Goal: Check status: Check status

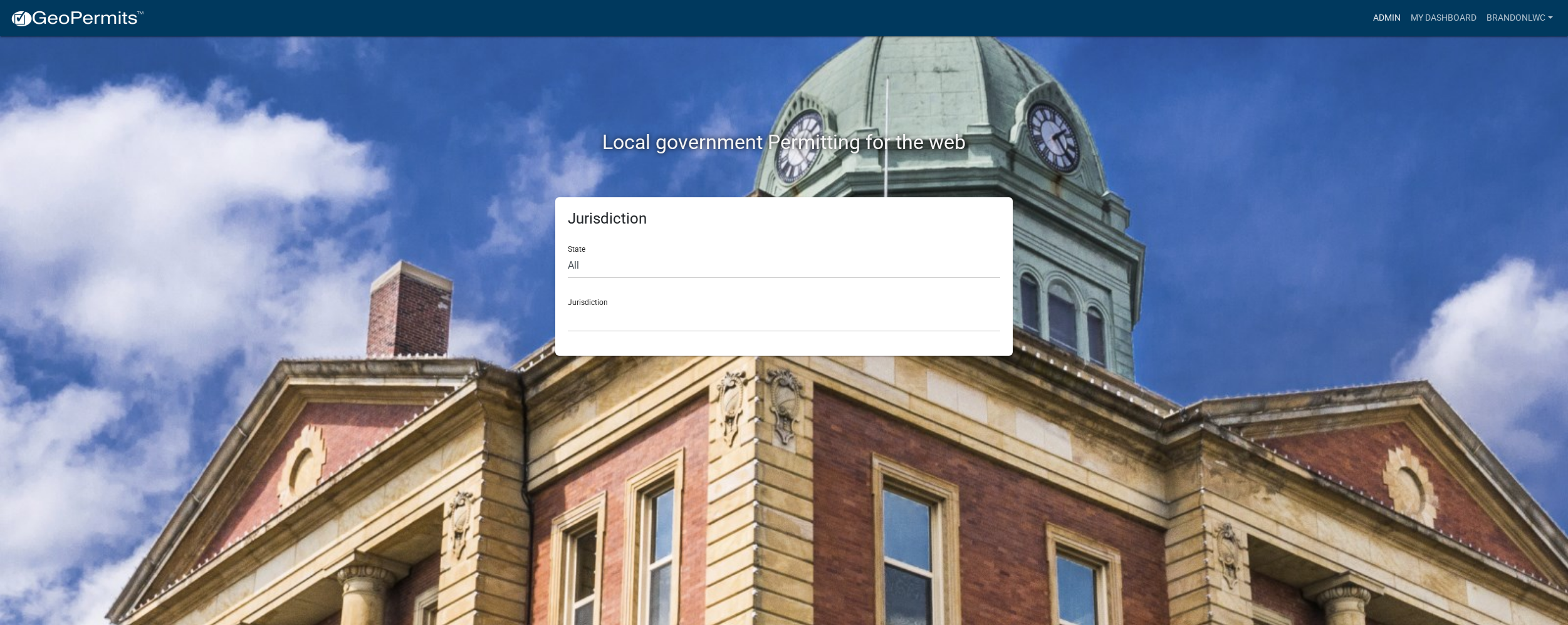
click at [1375, 18] on link "Admin" at bounding box center [1387, 18] width 38 height 24
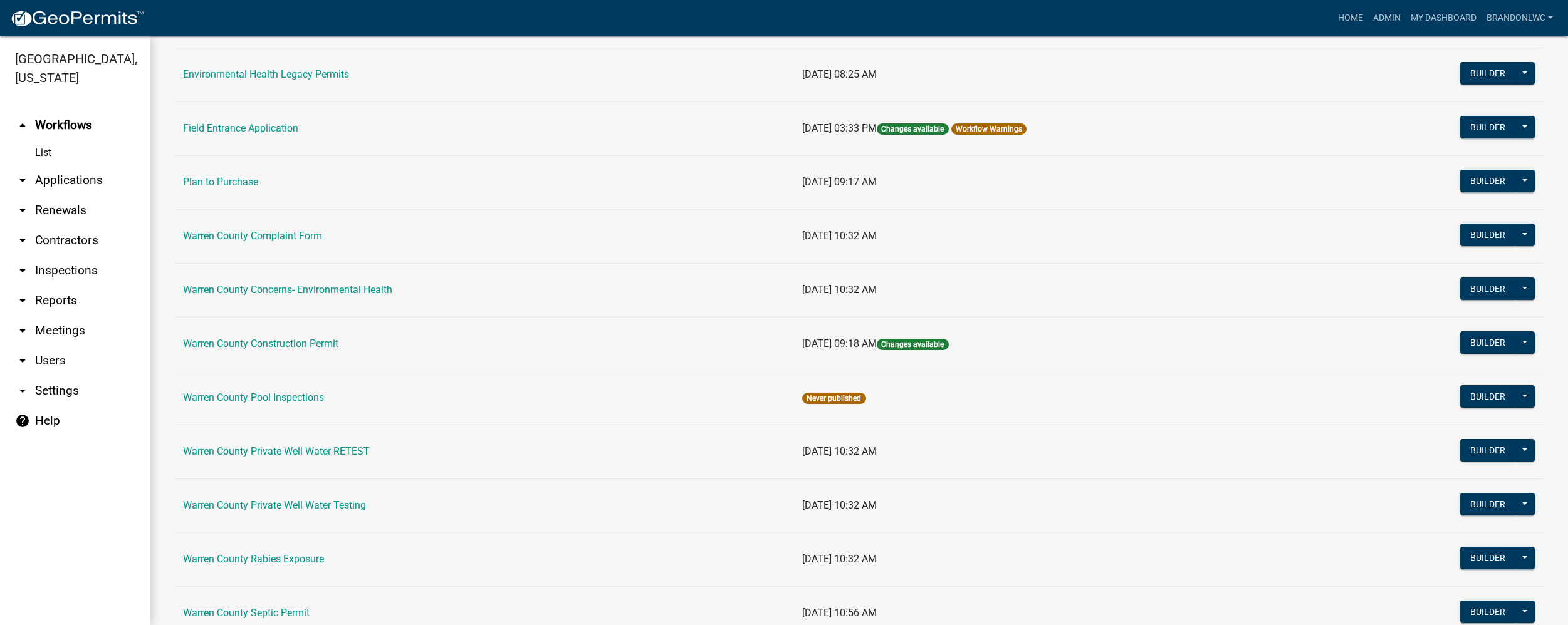
scroll to position [501, 0]
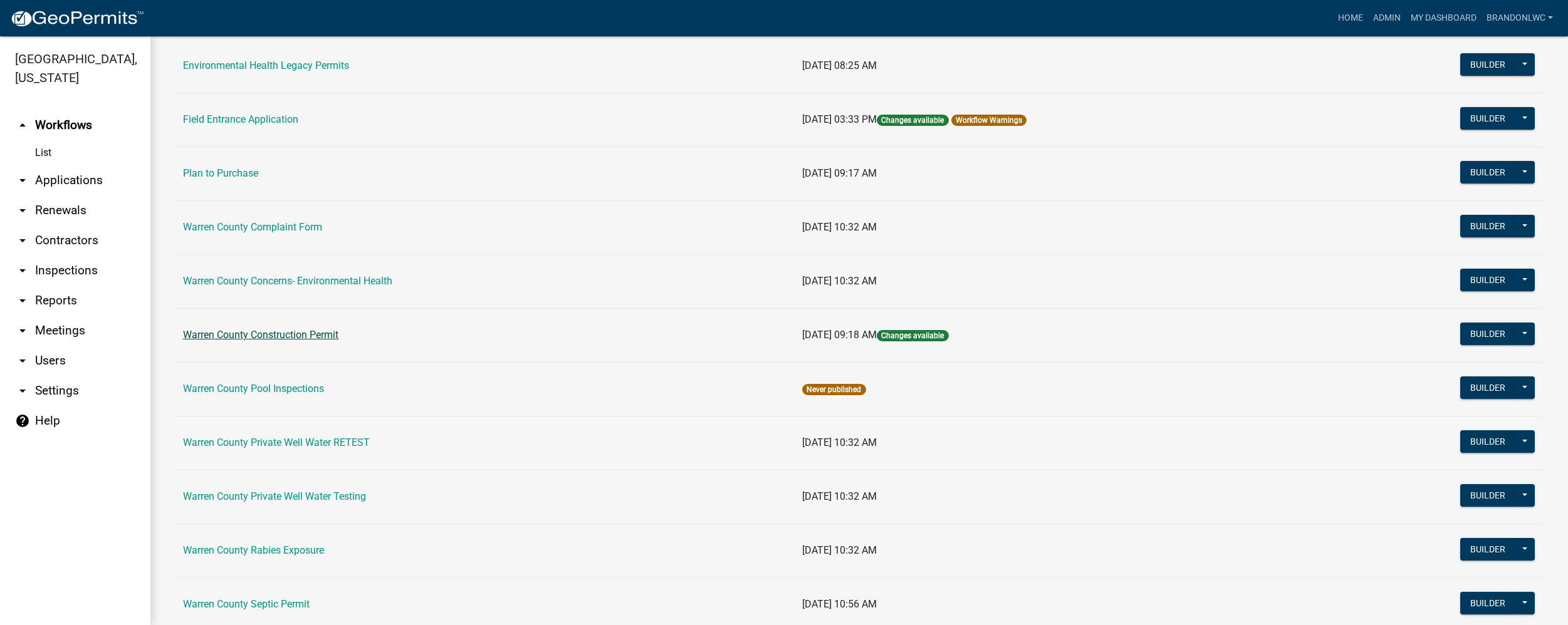
click at [331, 330] on link "Warren County Construction Permit" at bounding box center [261, 335] width 156 height 12
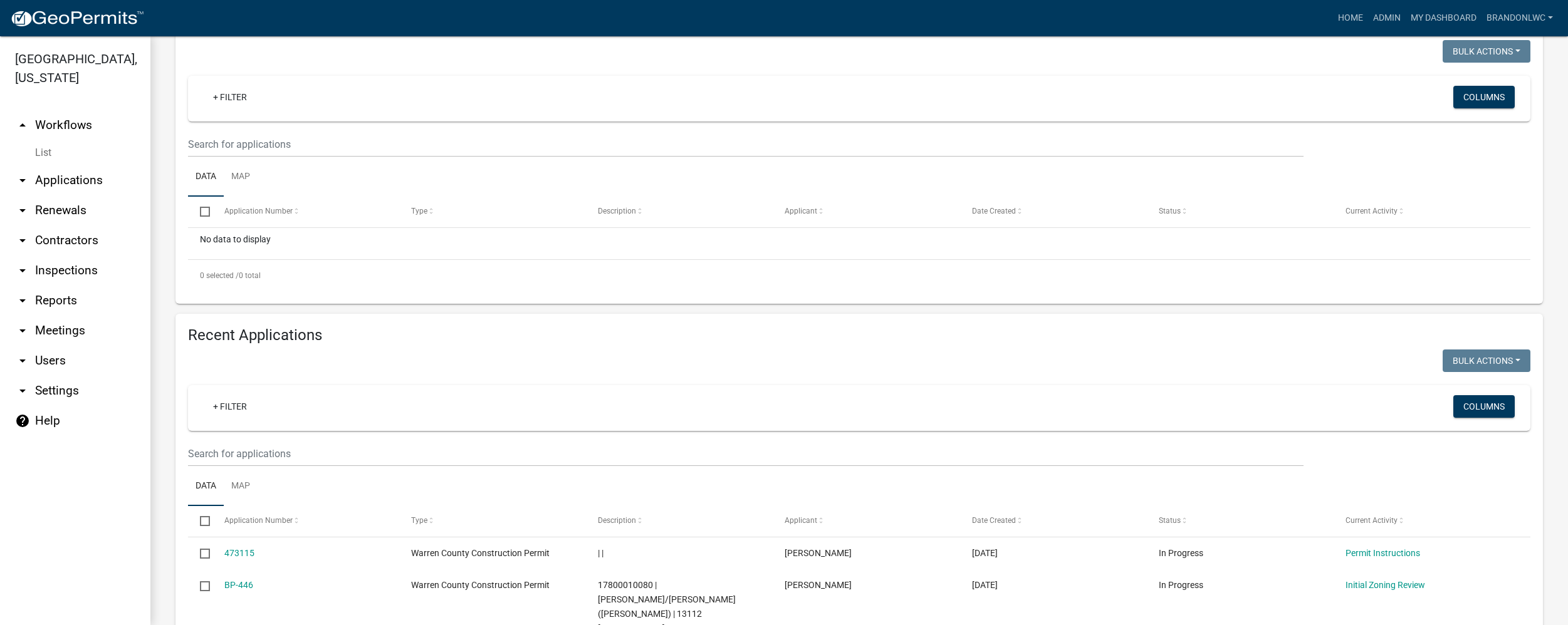
scroll to position [188, 0]
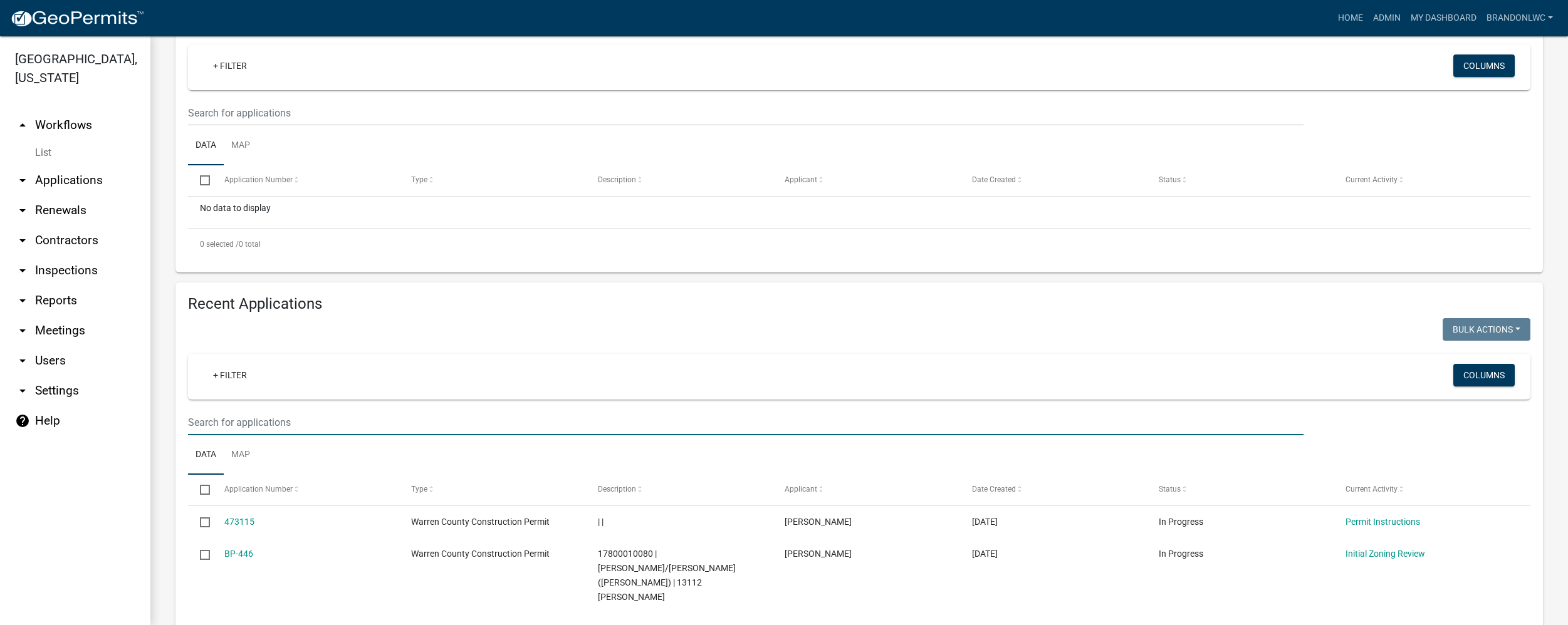
click at [273, 419] on input "text" at bounding box center [746, 422] width 1116 height 26
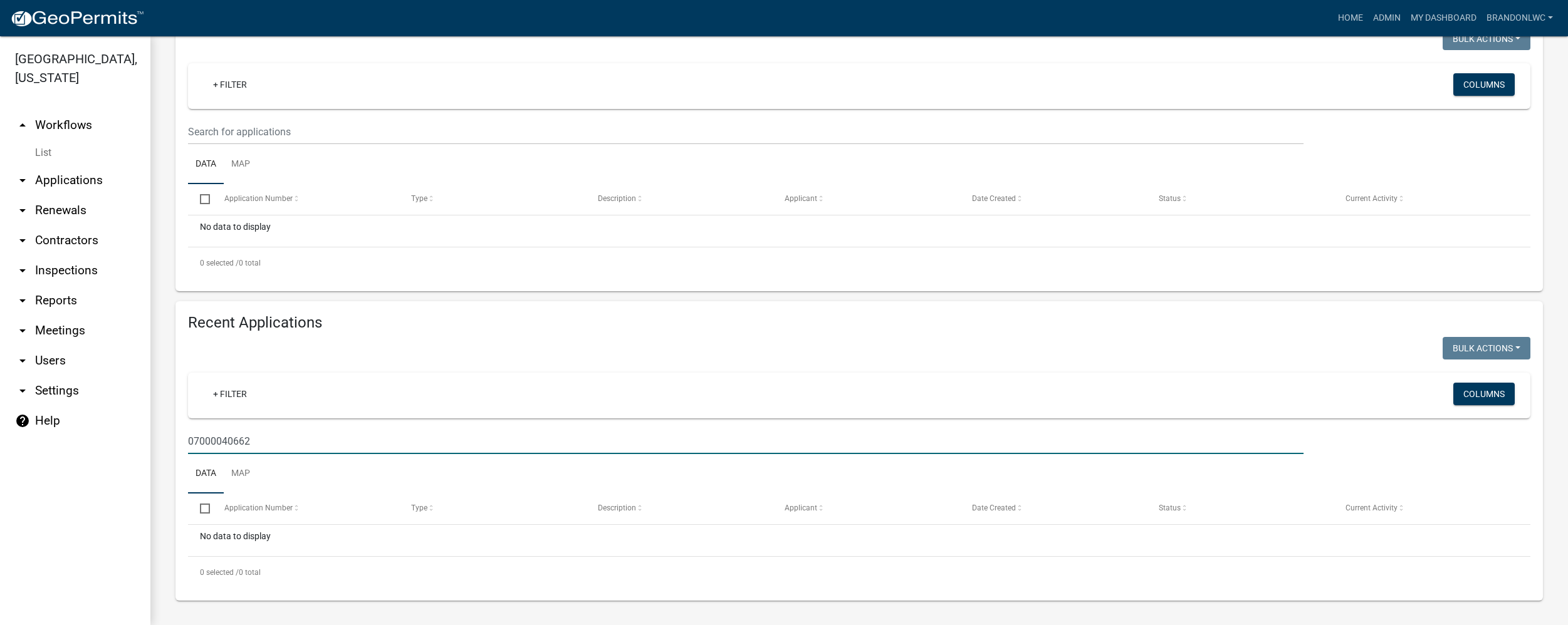
scroll to position [169, 0]
drag, startPoint x: 285, startPoint y: 438, endPoint x: -12, endPoint y: 399, distance: 299.5
click at [0, 399] on html "Internet Explorer does NOT work with GeoPermits. Get a new browser for more sec…" at bounding box center [784, 312] width 1568 height 625
type input "[PERSON_NAME]"
drag, startPoint x: 267, startPoint y: 444, endPoint x: 96, endPoint y: 436, distance: 171.2
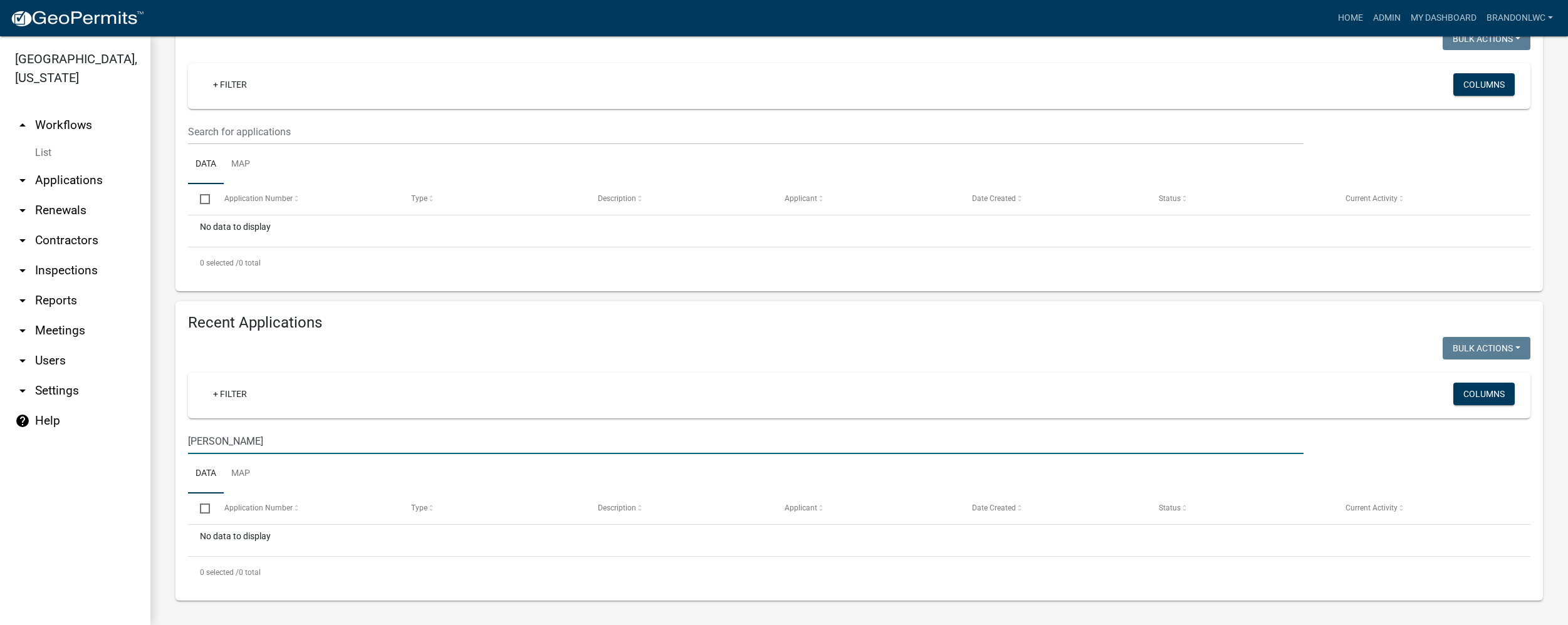
click at [96, 436] on div "[GEOGRAPHIC_DATA], [US_STATE] arrow_drop_up Workflows List arrow_drop_down Appl…" at bounding box center [784, 330] width 1568 height 589
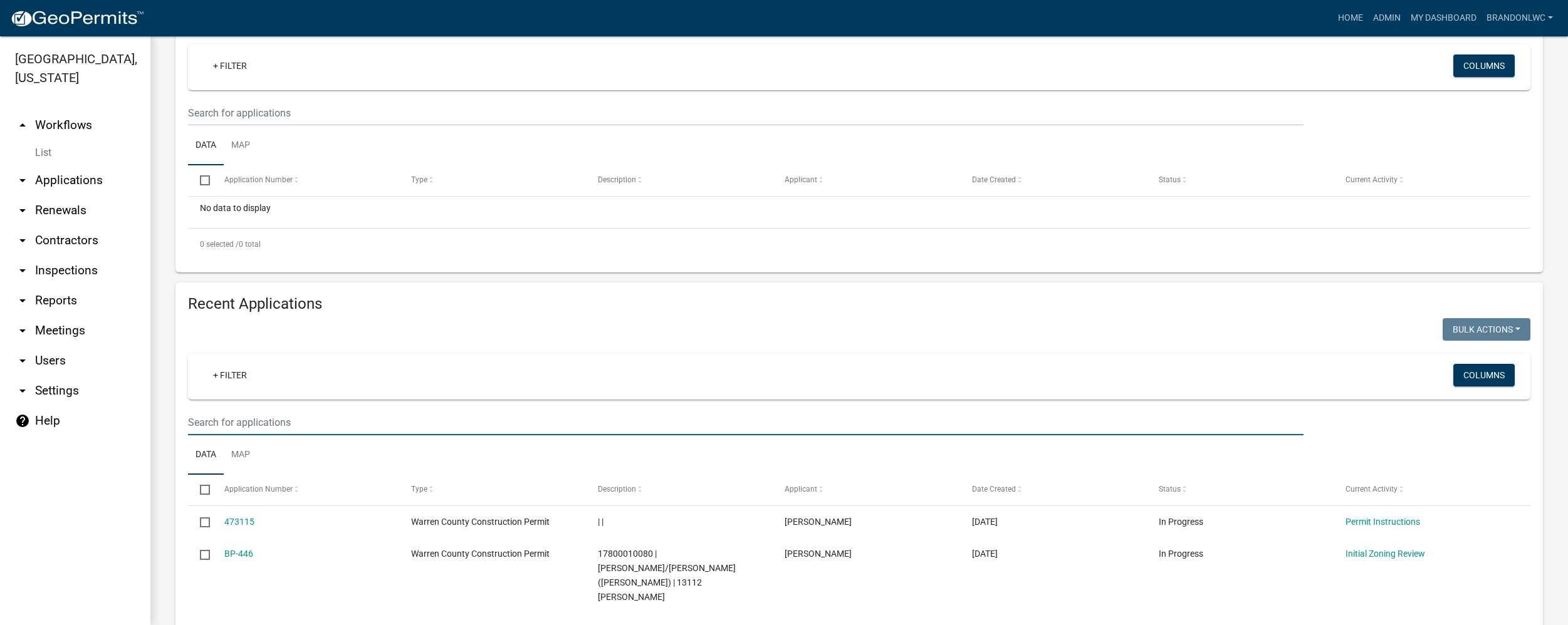
scroll to position [0, 0]
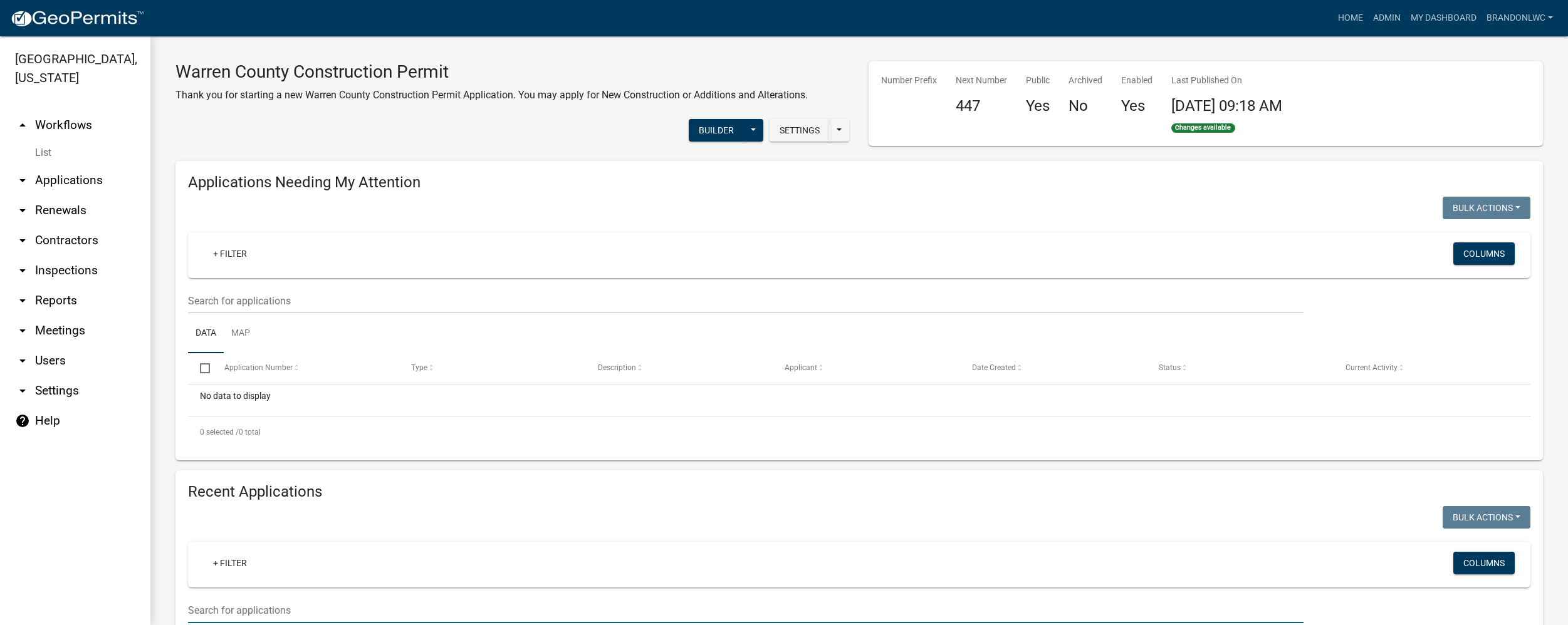
click at [65, 110] on link "arrow_drop_up Workflows" at bounding box center [75, 125] width 151 height 30
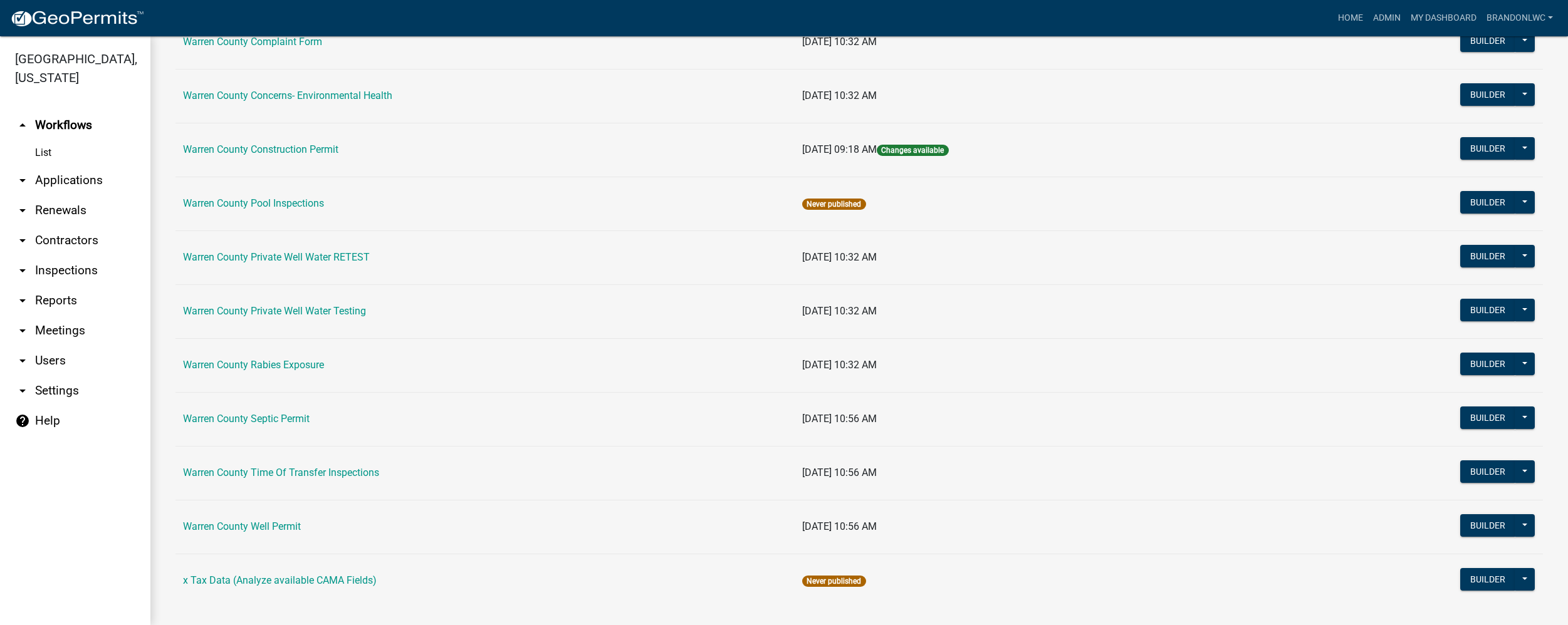
scroll to position [699, 0]
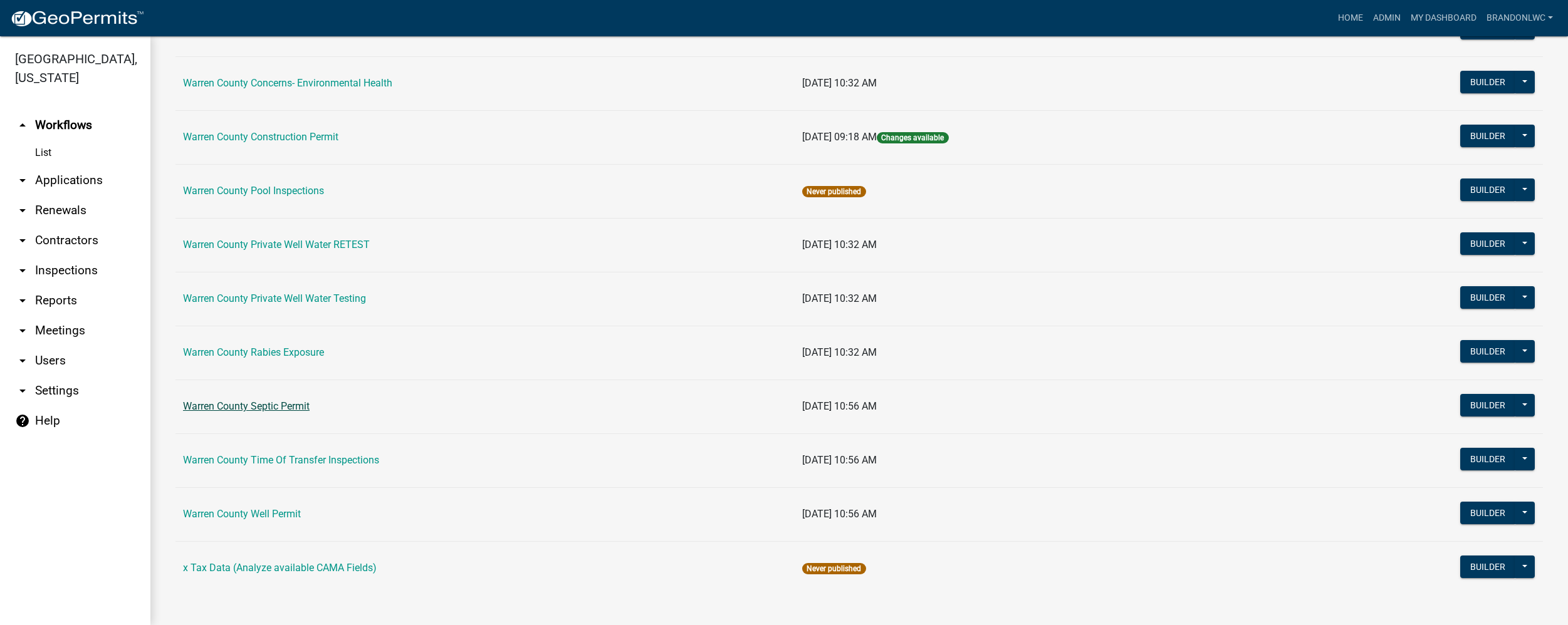
click at [290, 403] on link "Warren County Septic Permit" at bounding box center [246, 406] width 126 height 12
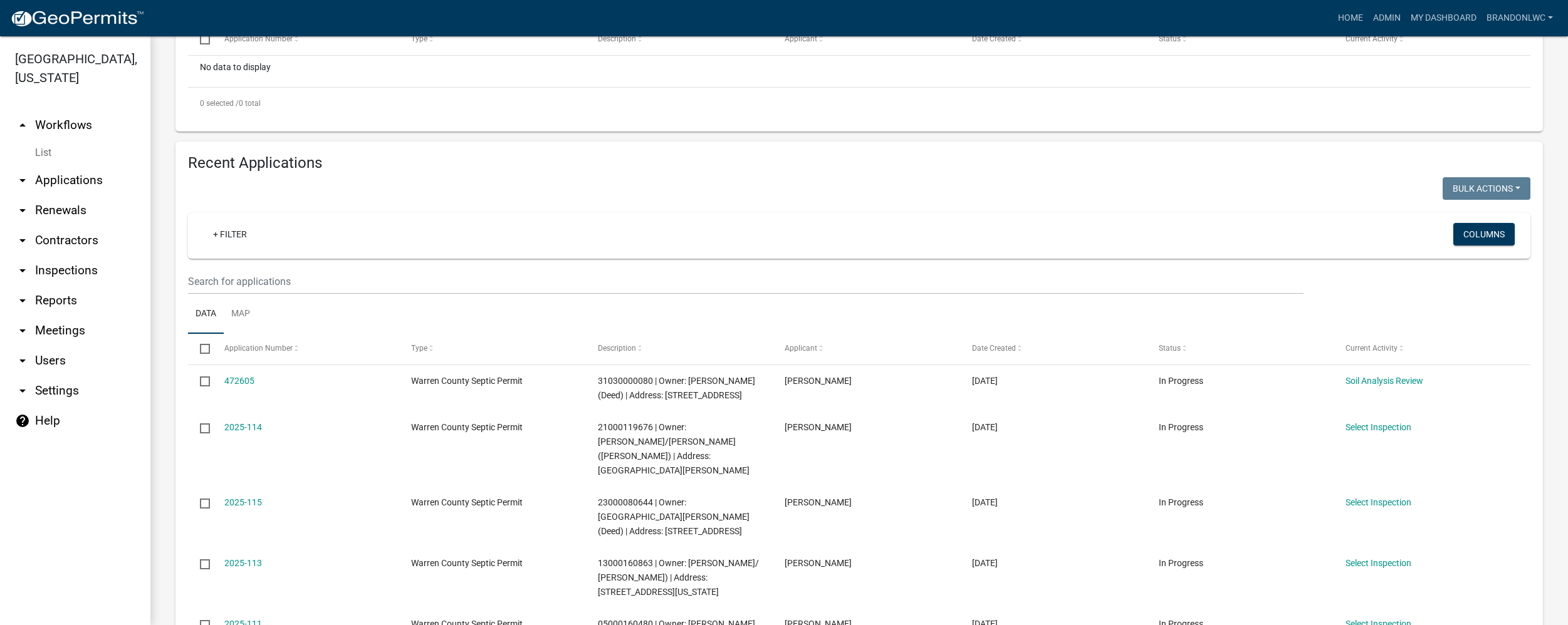
scroll to position [313, 0]
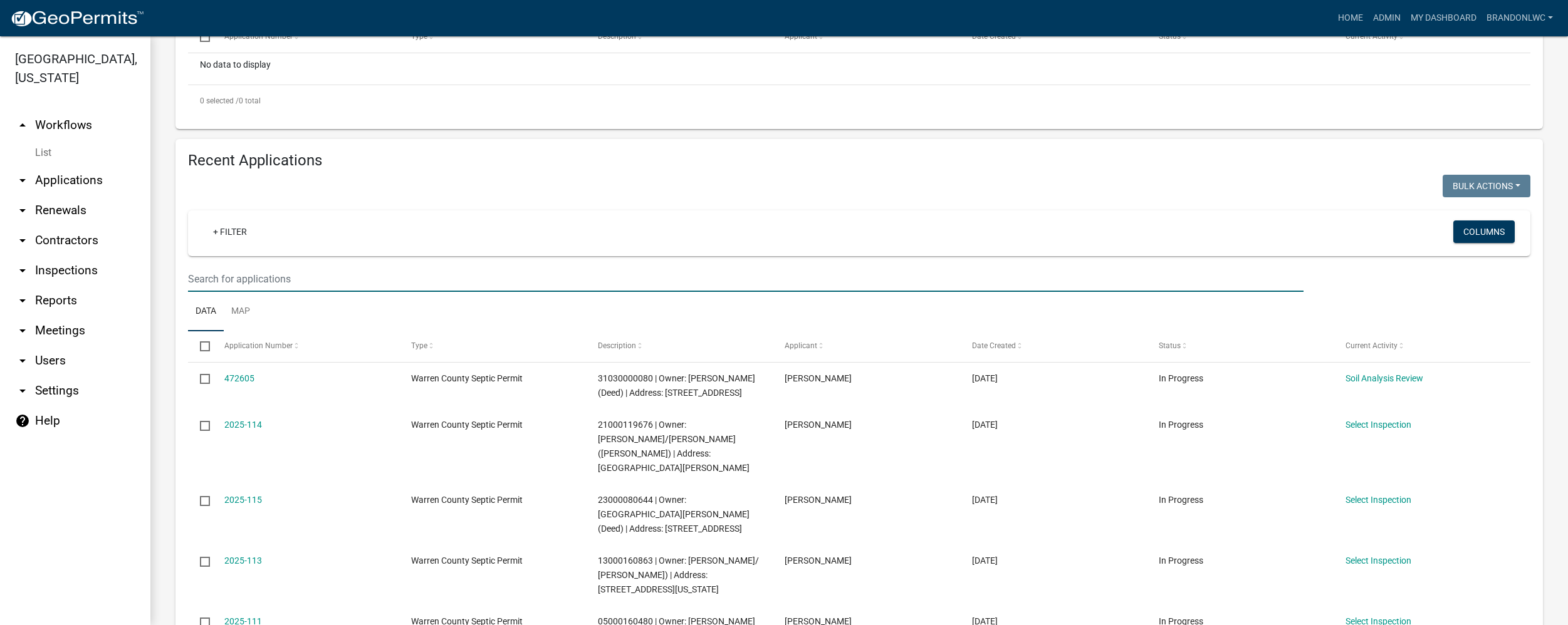
click at [243, 270] on input "text" at bounding box center [746, 279] width 1116 height 26
type input "07000040662"
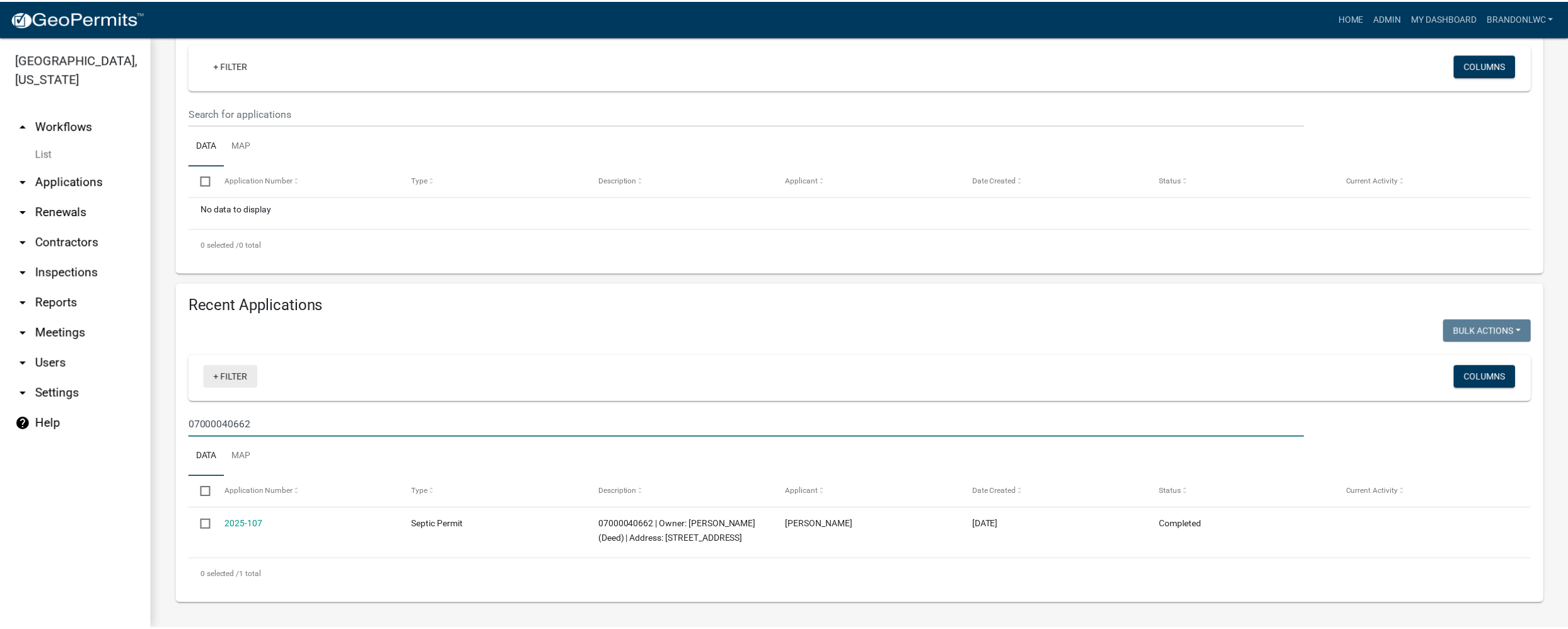
scroll to position [185, 0]
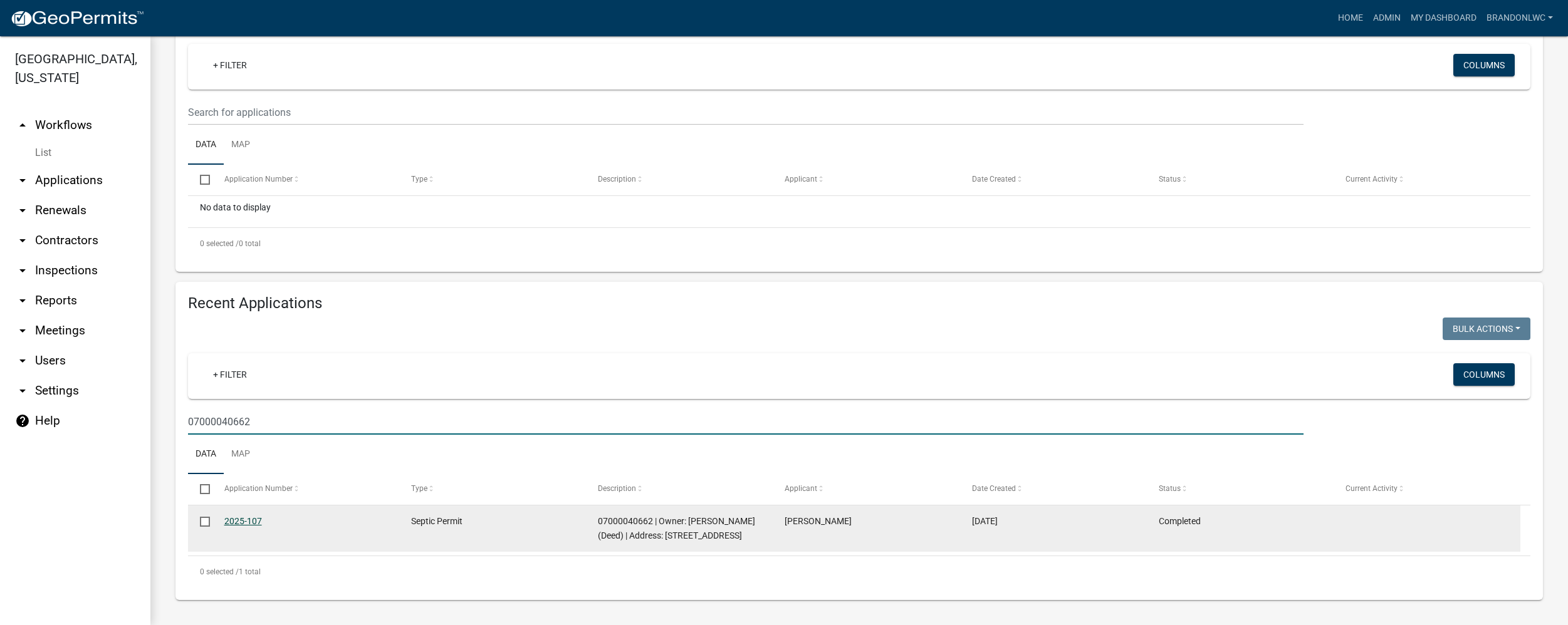
click at [255, 516] on link "2025-107" at bounding box center [243, 521] width 38 height 10
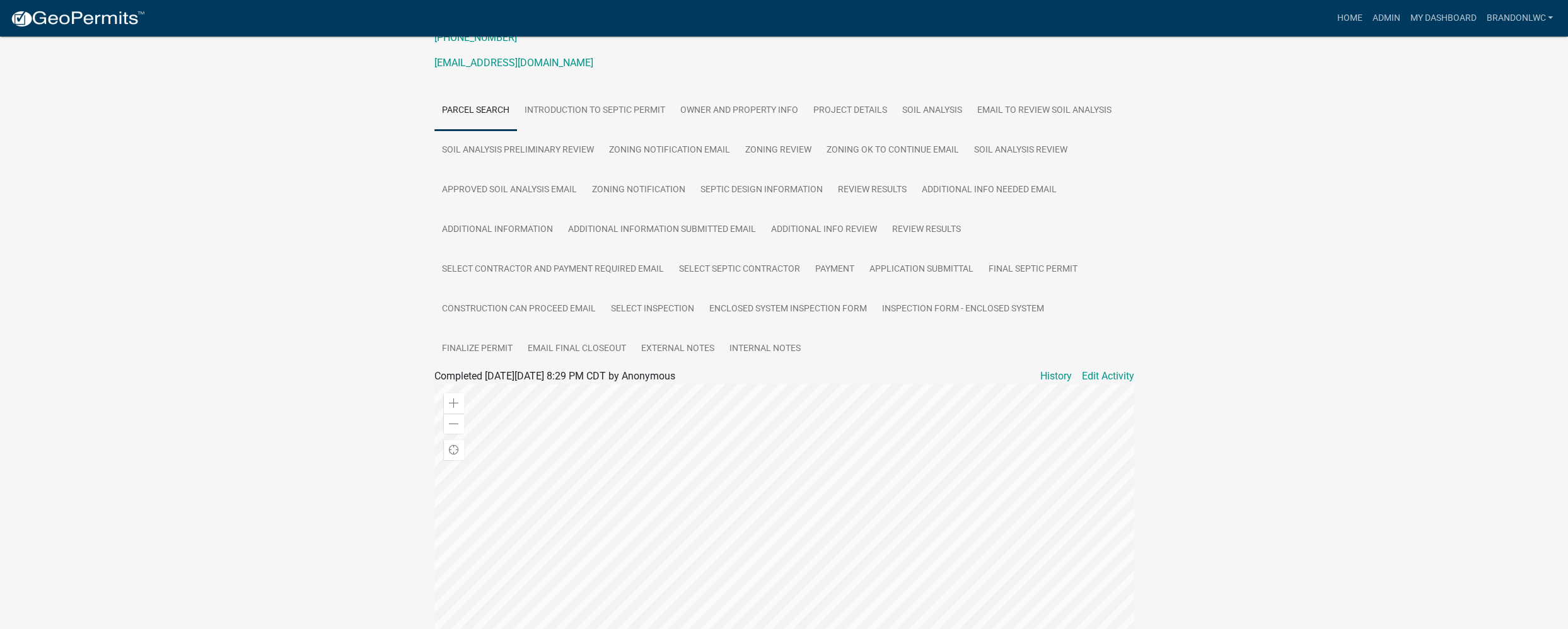
scroll to position [189, 0]
click at [564, 105] on link "Introduction to Septic Permit" at bounding box center [594, 108] width 156 height 40
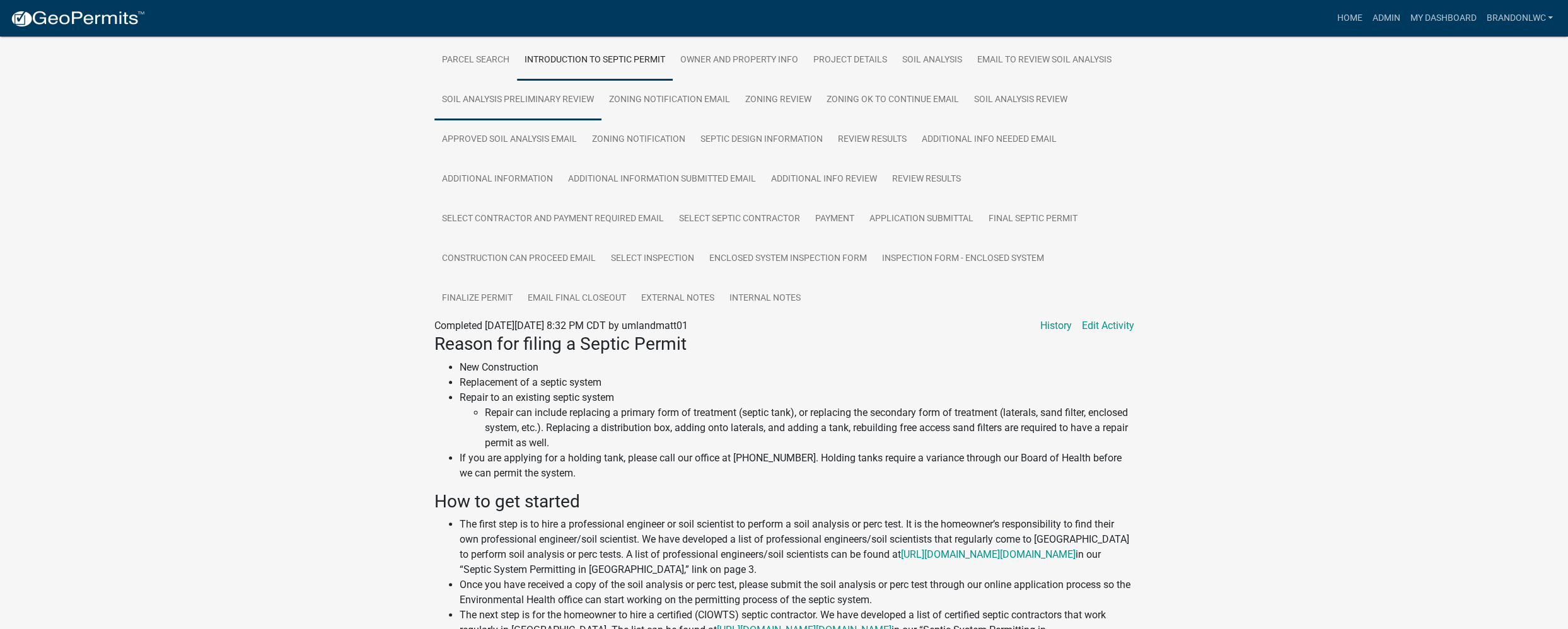
scroll to position [194, 0]
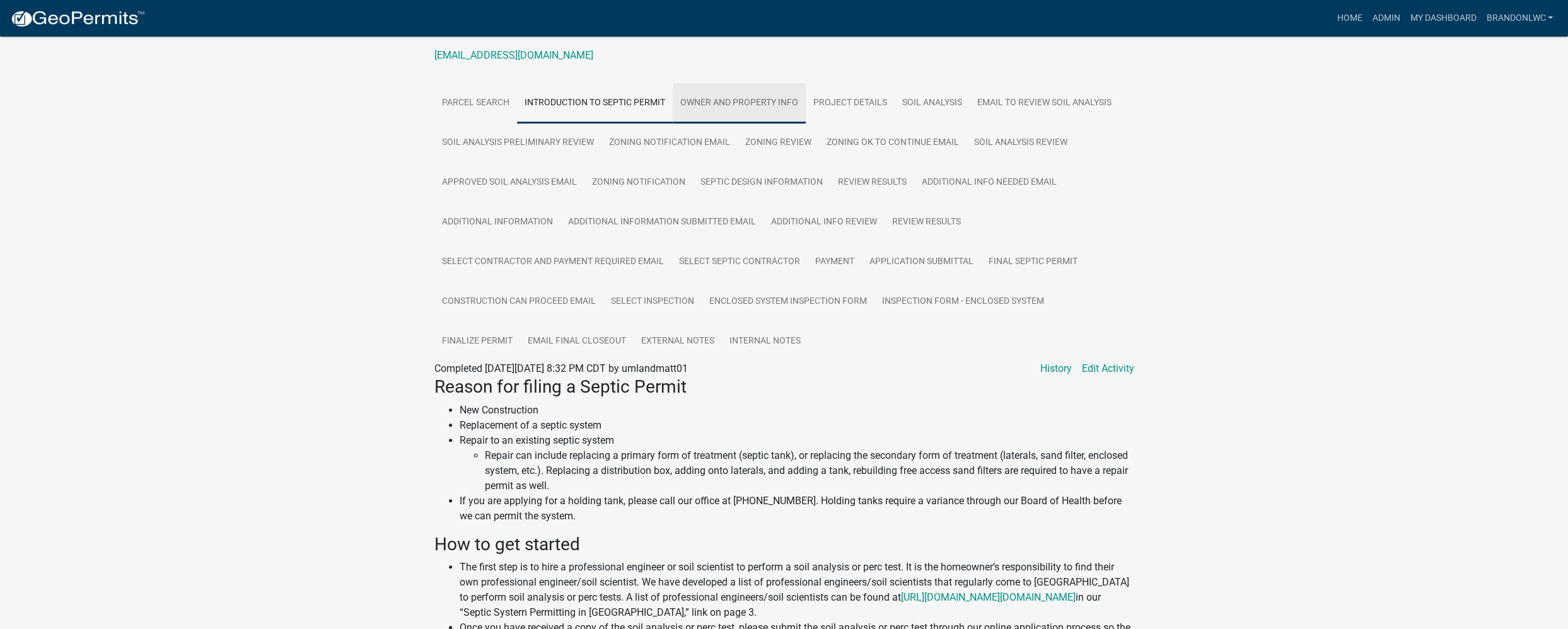
click at [718, 107] on link "Owner and Property Info" at bounding box center [739, 103] width 133 height 40
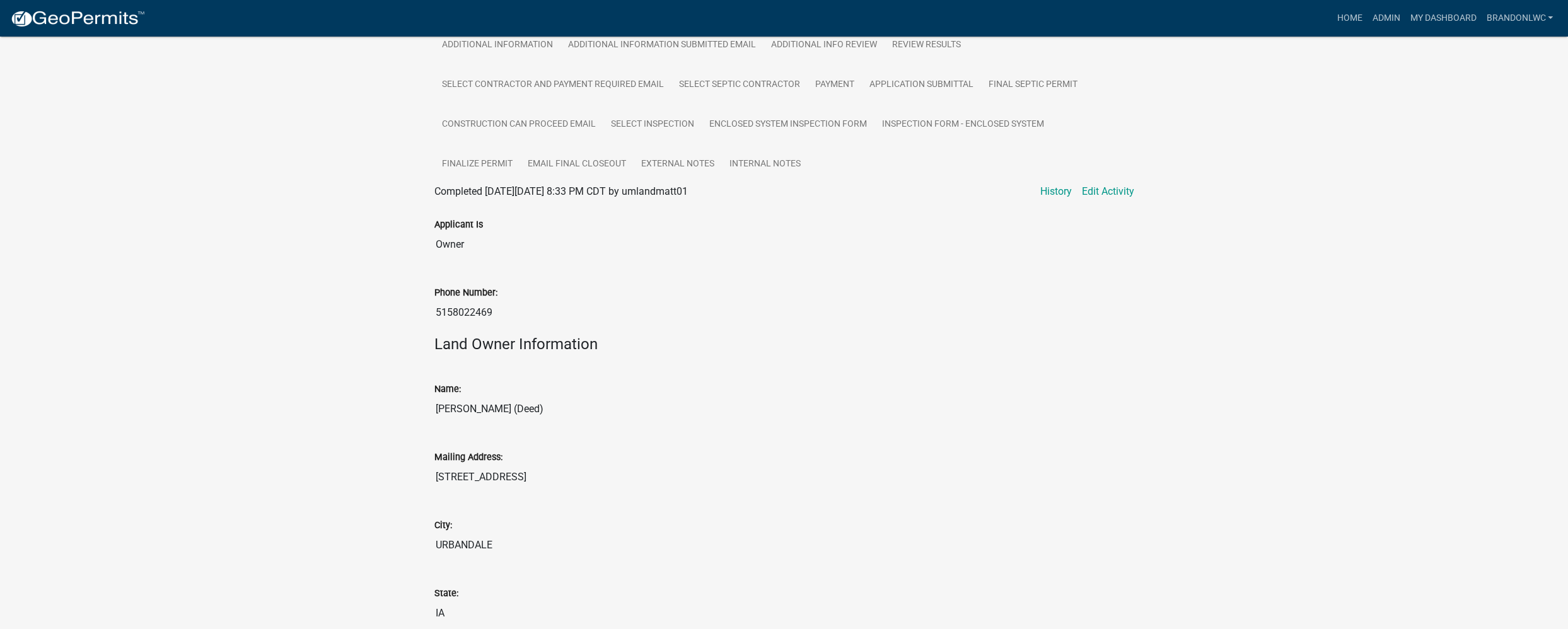
scroll to position [56, 0]
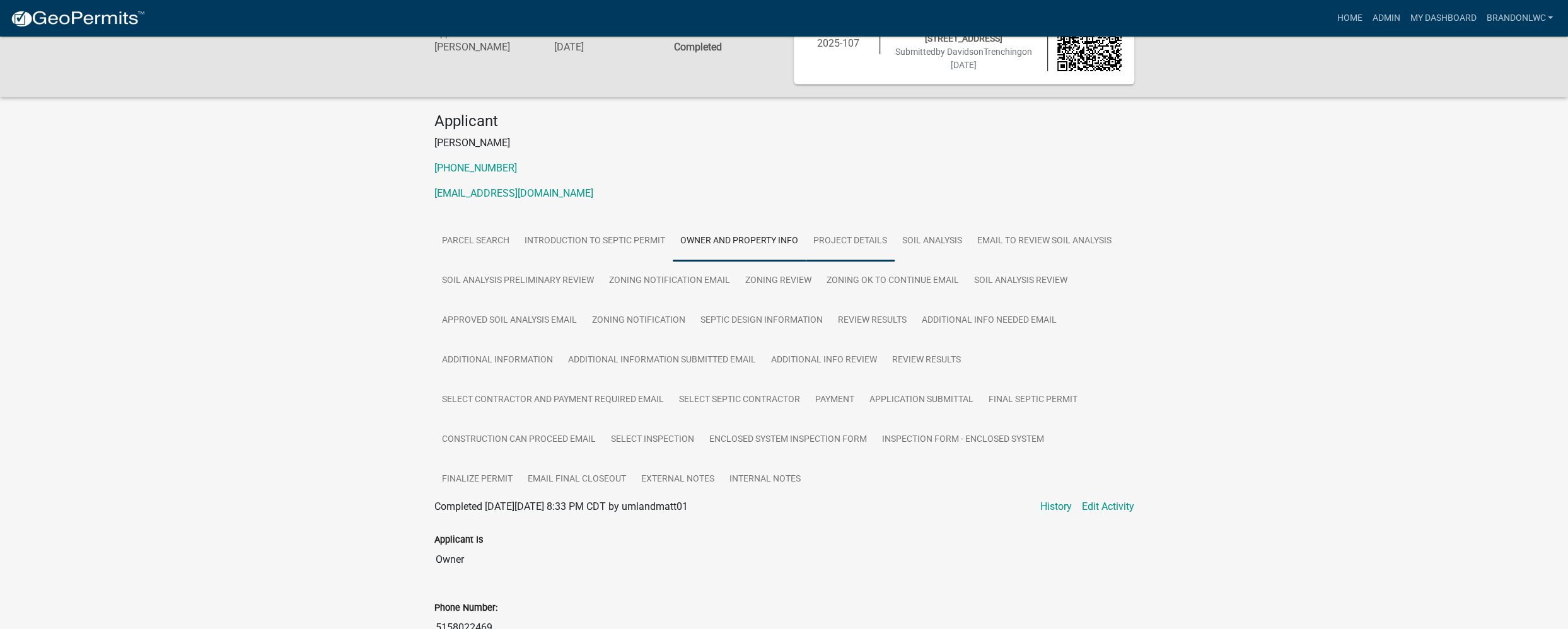
click at [838, 238] on link "Project Details" at bounding box center [850, 241] width 89 height 40
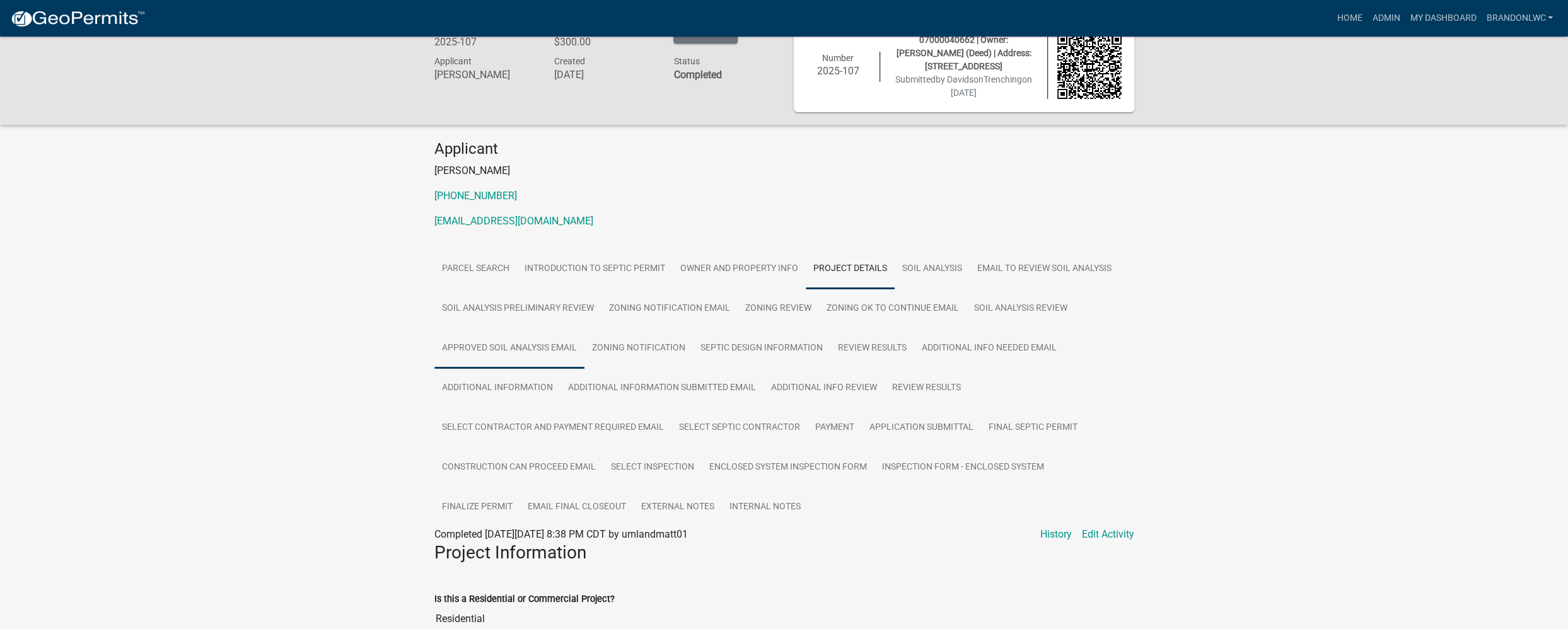
scroll to position [0, 0]
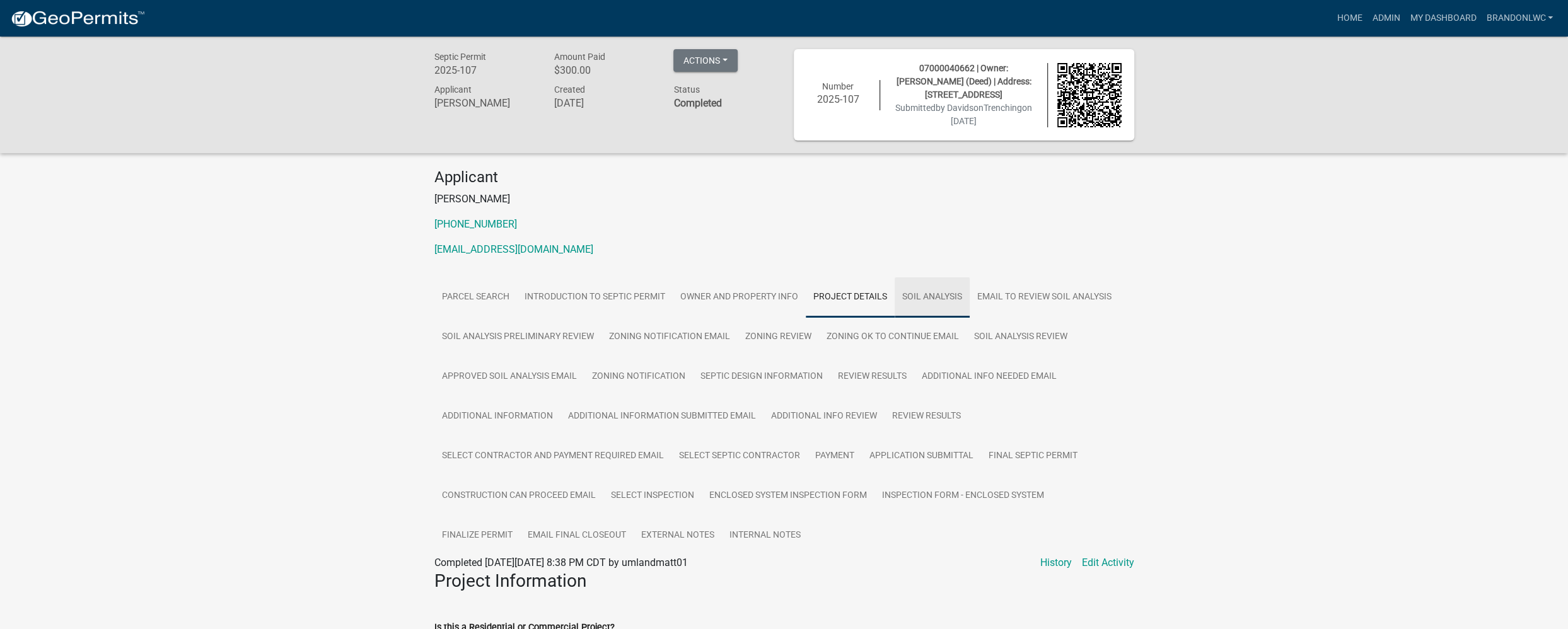
click at [942, 297] on link "Soil Analysis" at bounding box center [932, 297] width 75 height 40
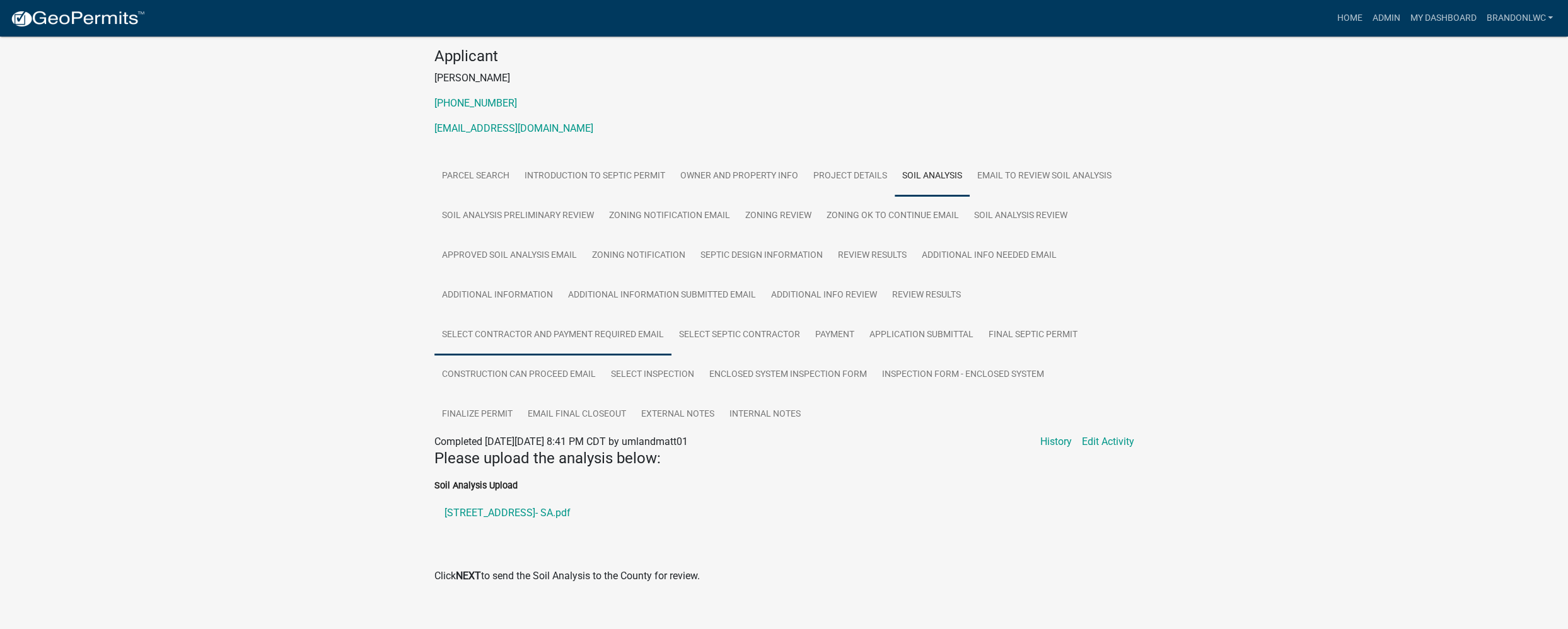
scroll to position [102, 0]
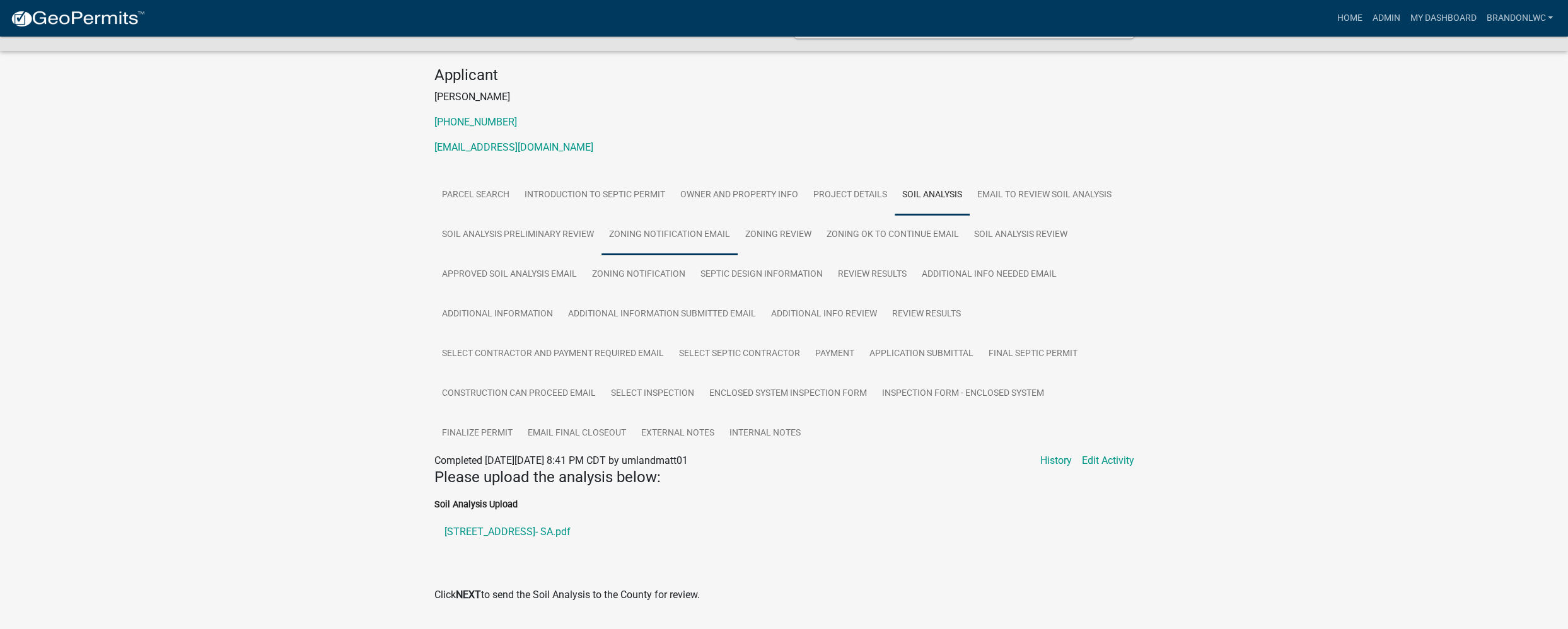
click at [653, 231] on link "Zoning Notification Email" at bounding box center [669, 235] width 136 height 40
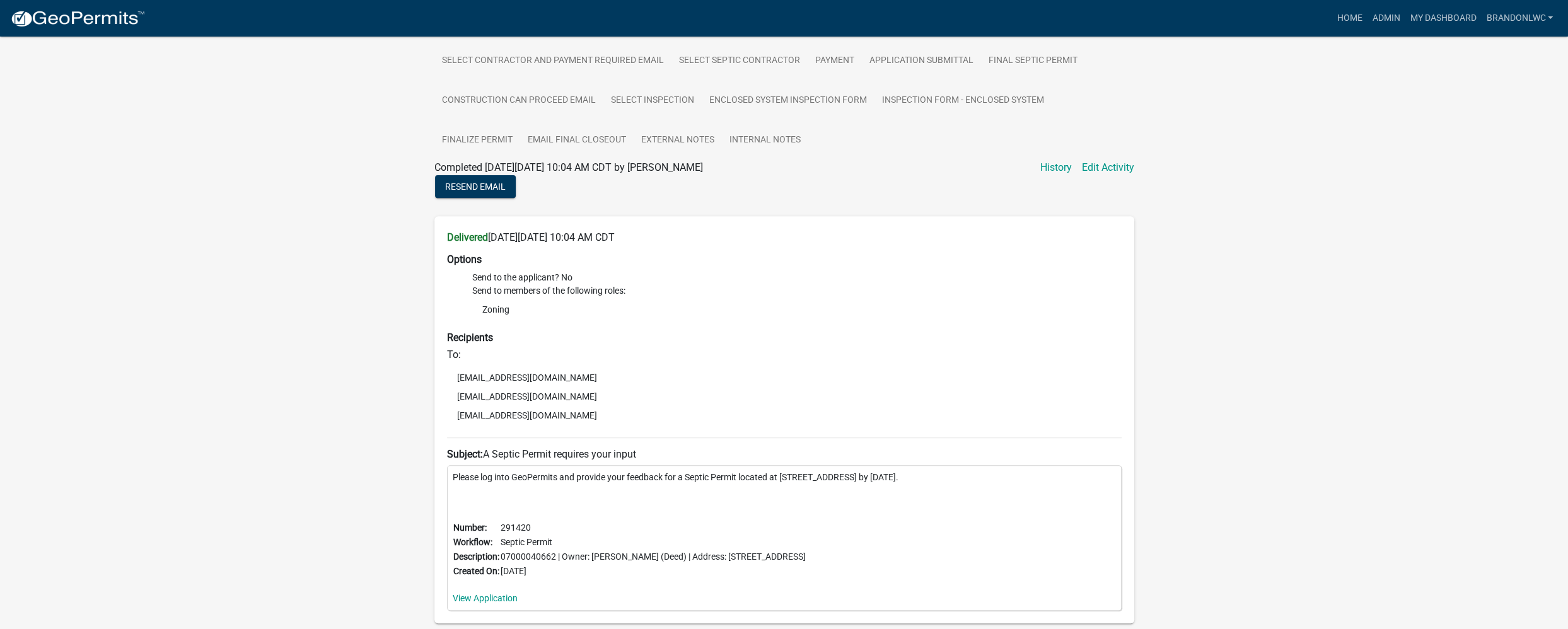
scroll to position [269, 0]
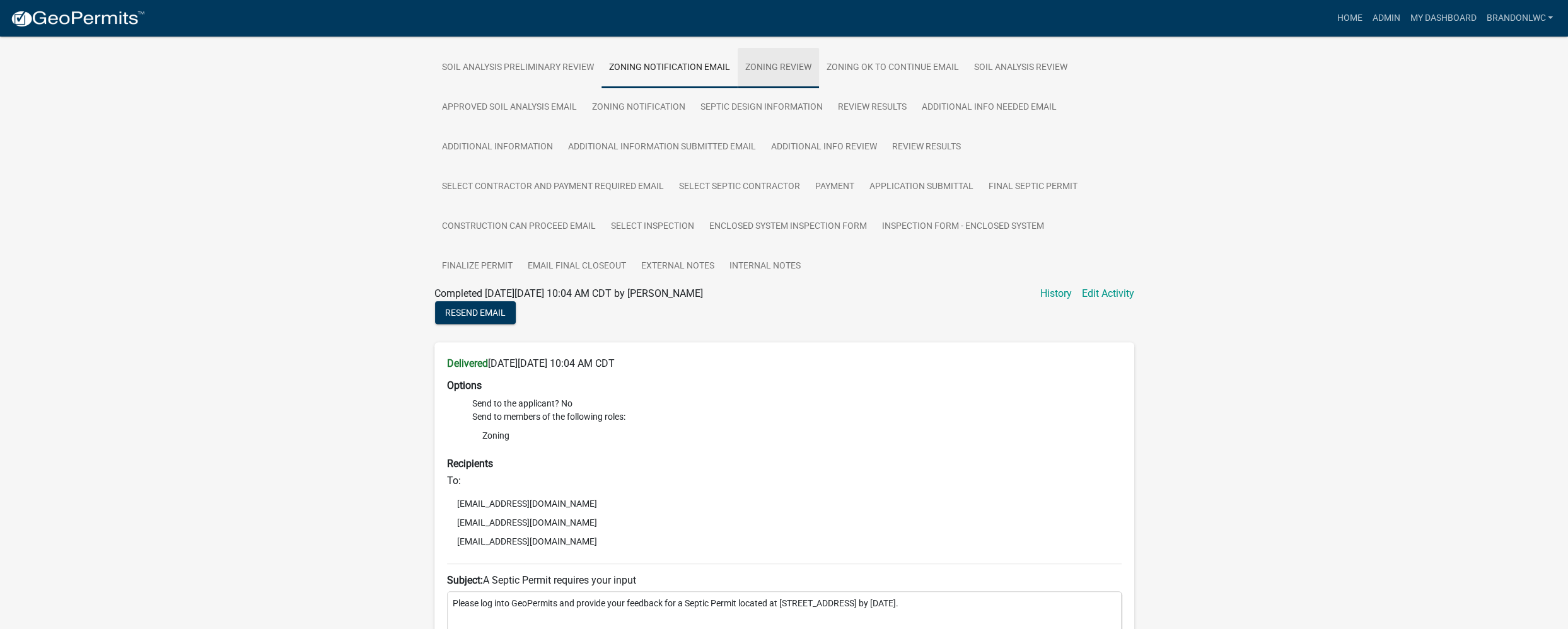
click at [791, 57] on link "Zoning Review" at bounding box center [778, 68] width 82 height 40
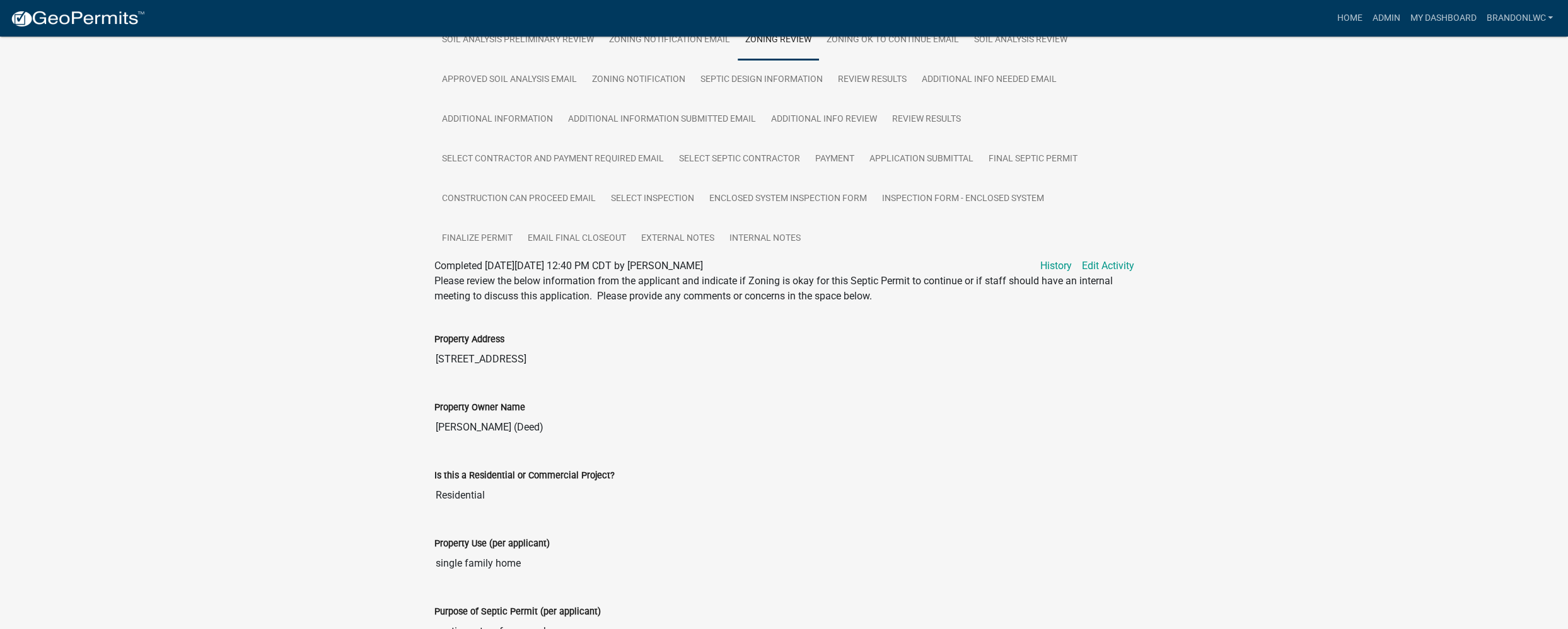
scroll to position [234, 0]
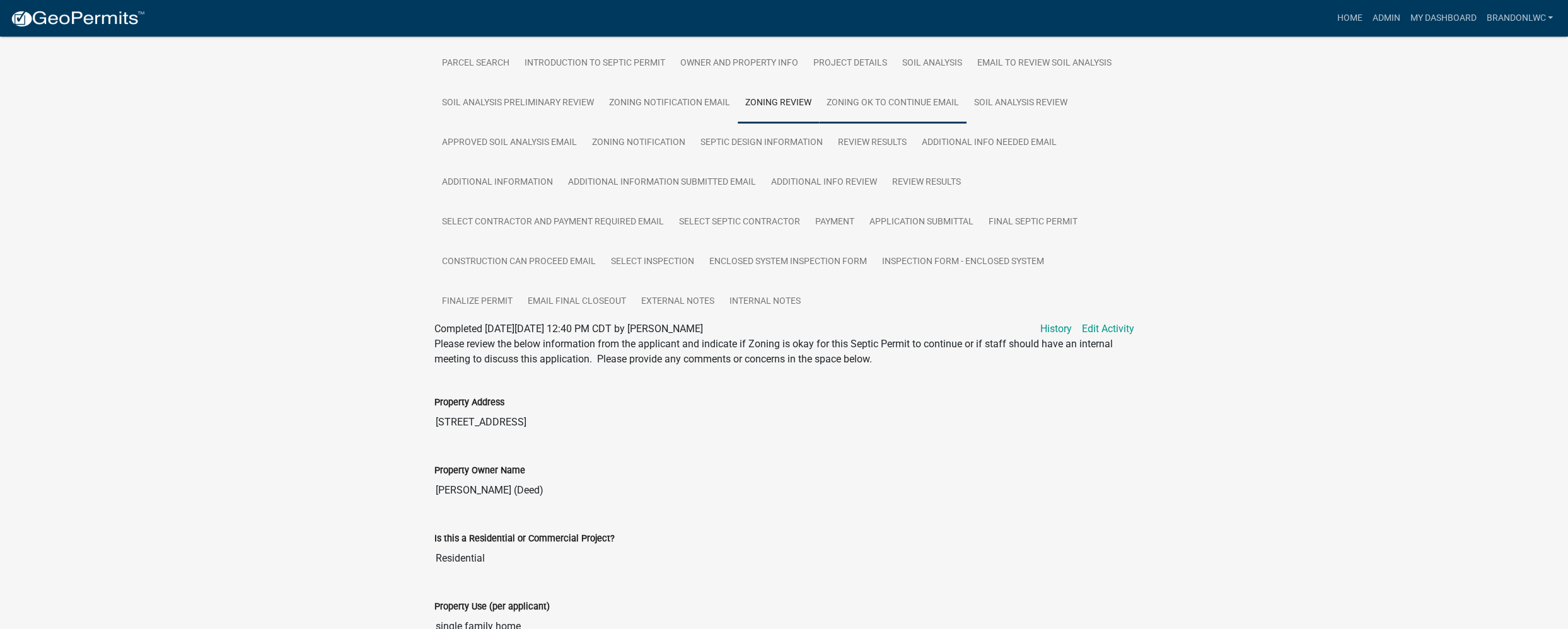
click at [919, 100] on link "Zoning OK to continue Email" at bounding box center [893, 103] width 148 height 40
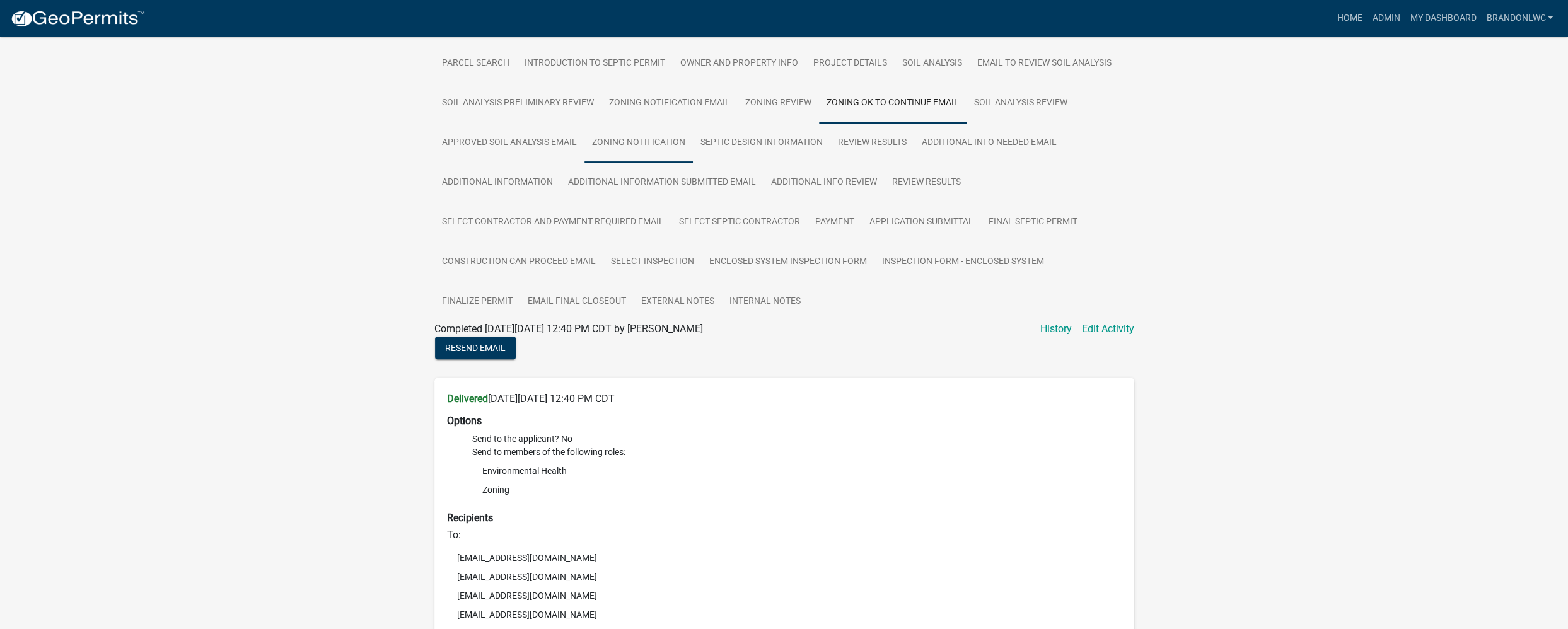
click at [639, 154] on link "Zoning Notification" at bounding box center [638, 143] width 108 height 40
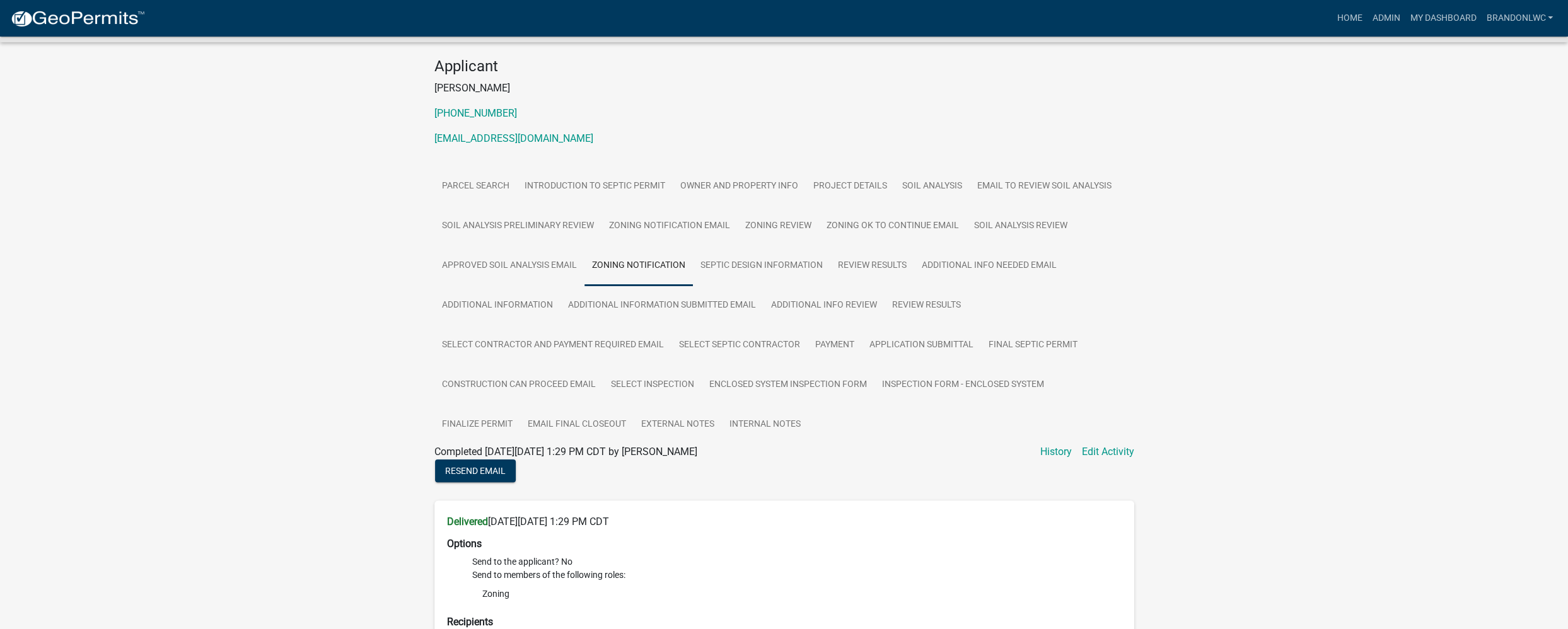
scroll to position [80, 0]
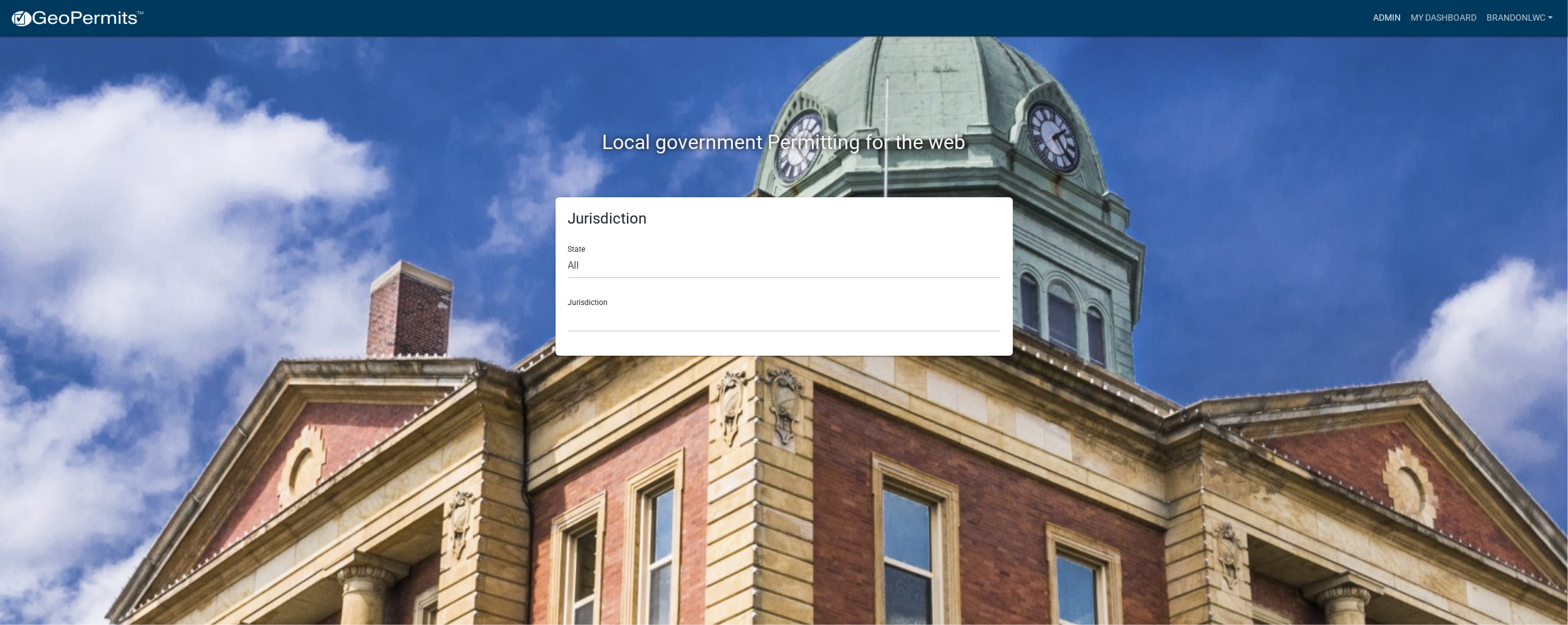
click at [1384, 22] on link "Admin" at bounding box center [1387, 18] width 38 height 24
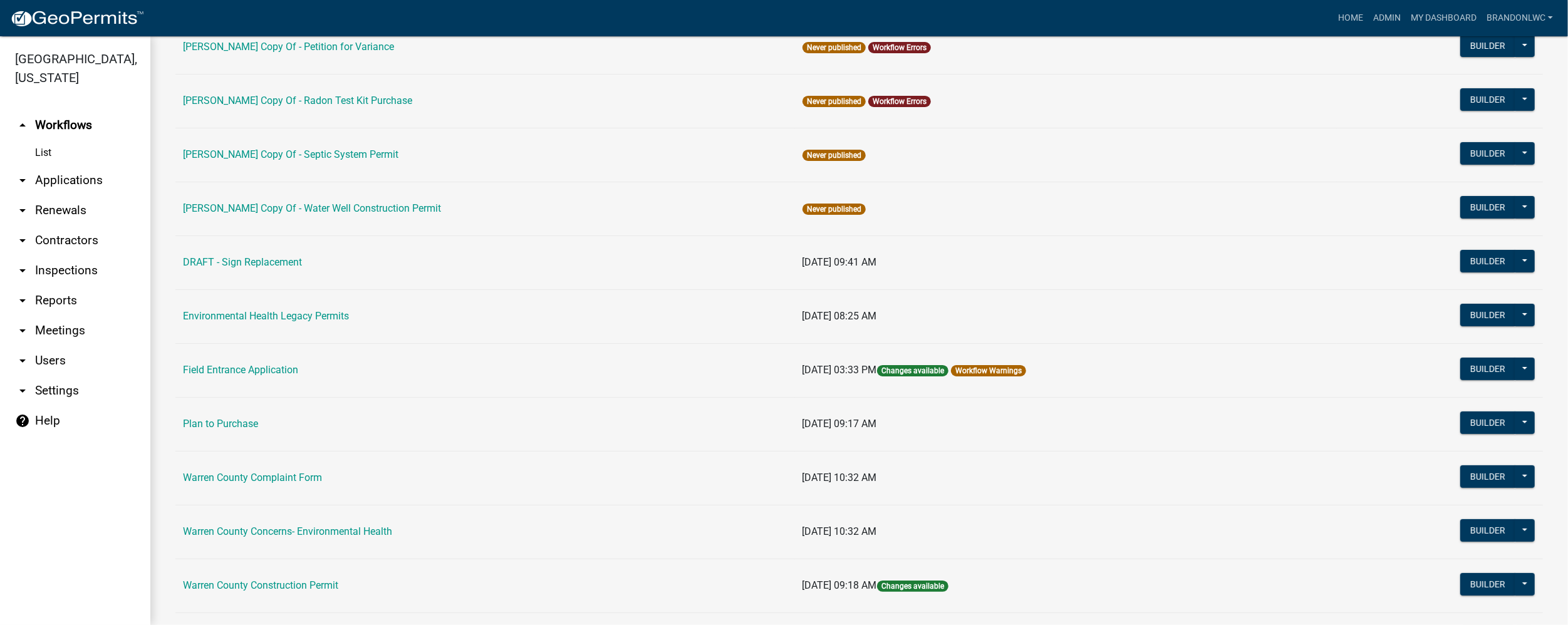
scroll to position [313, 0]
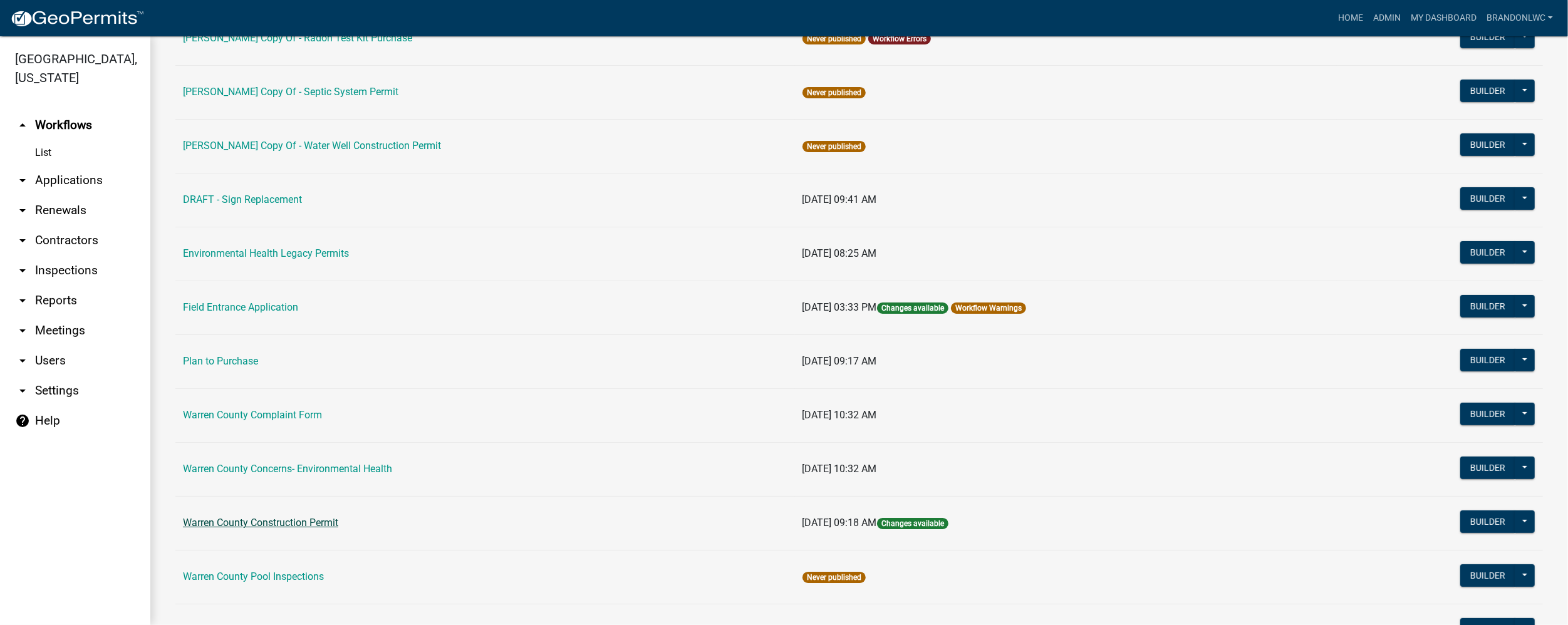
click at [316, 517] on link "Warren County Construction Permit" at bounding box center [261, 522] width 156 height 12
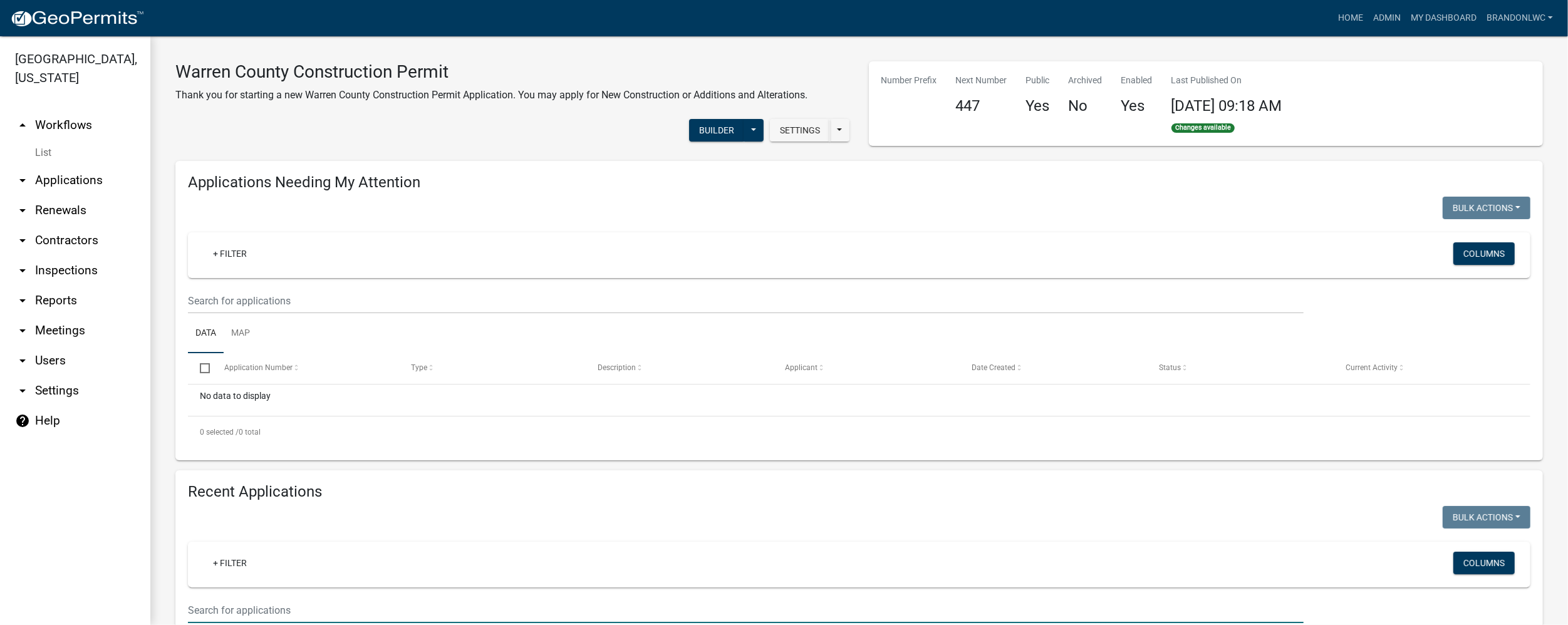
click at [296, 602] on input "text" at bounding box center [746, 610] width 1116 height 26
type input "13000270822"
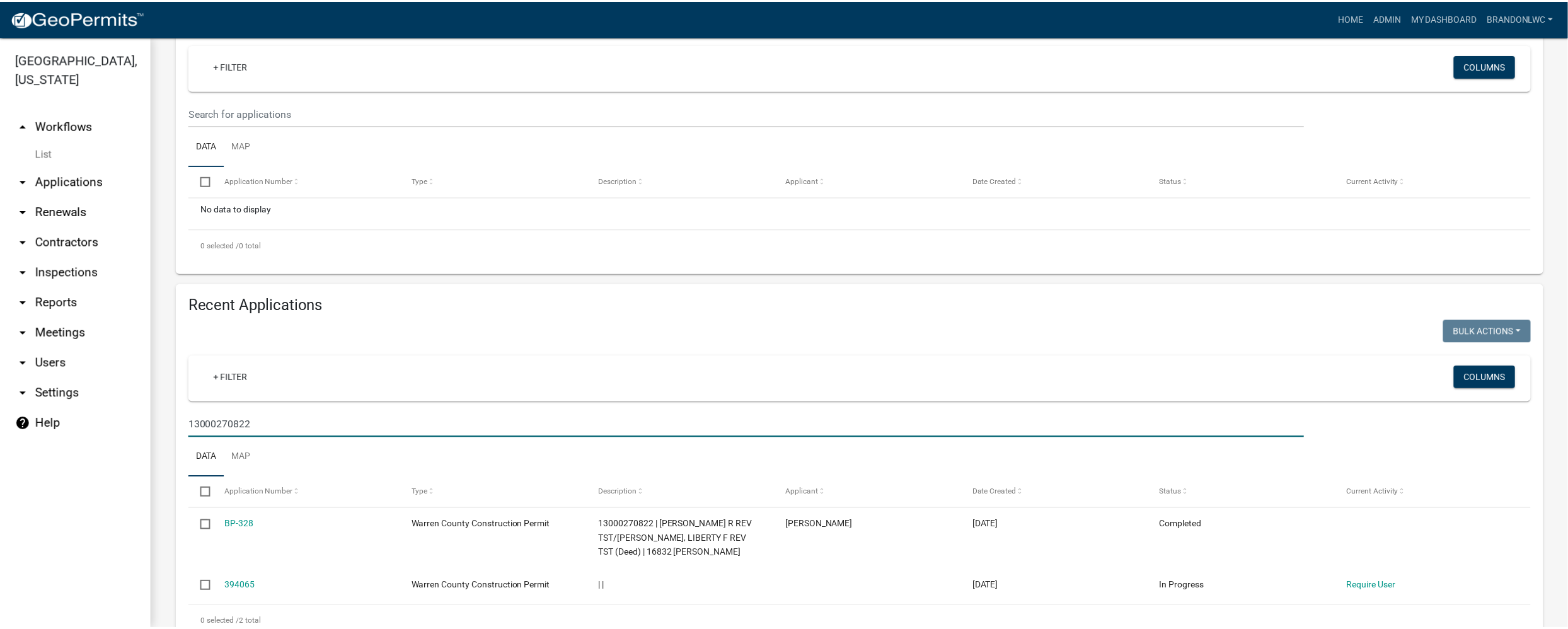
scroll to position [236, 0]
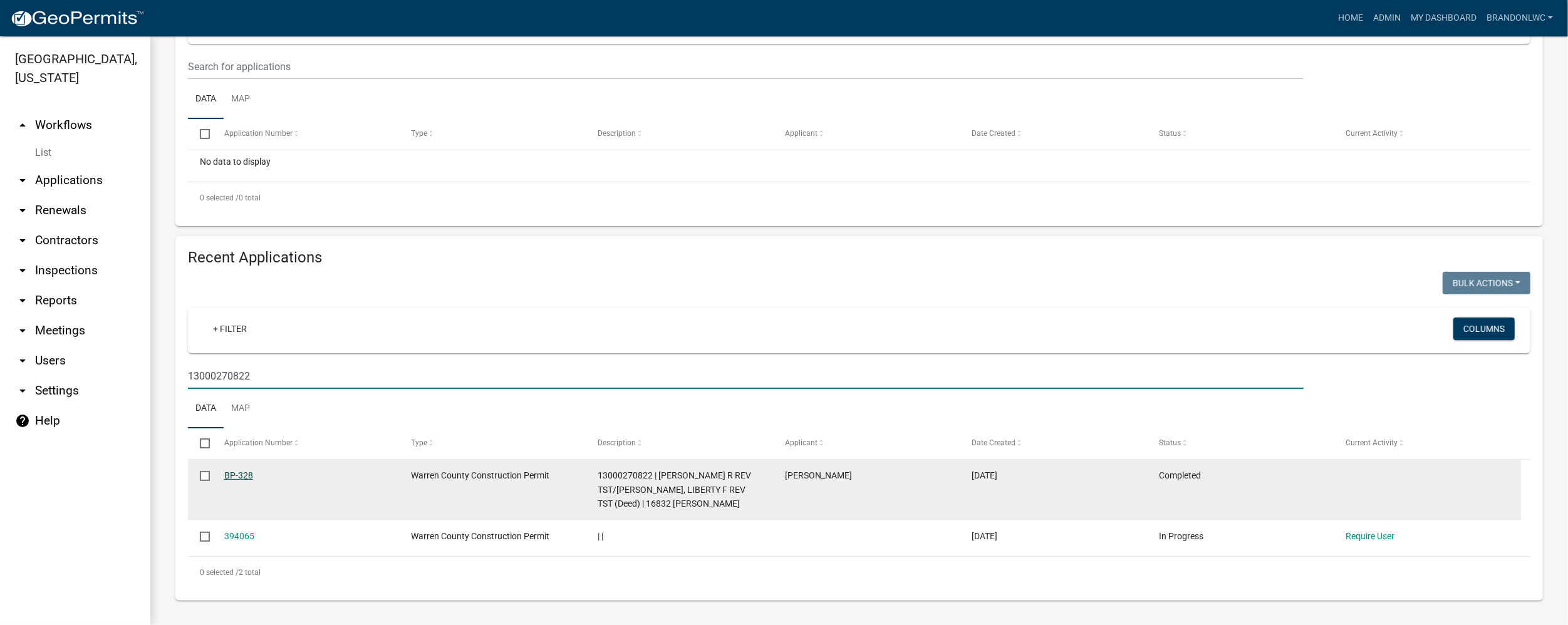
click at [246, 475] on link "BP-328" at bounding box center [239, 476] width 29 height 10
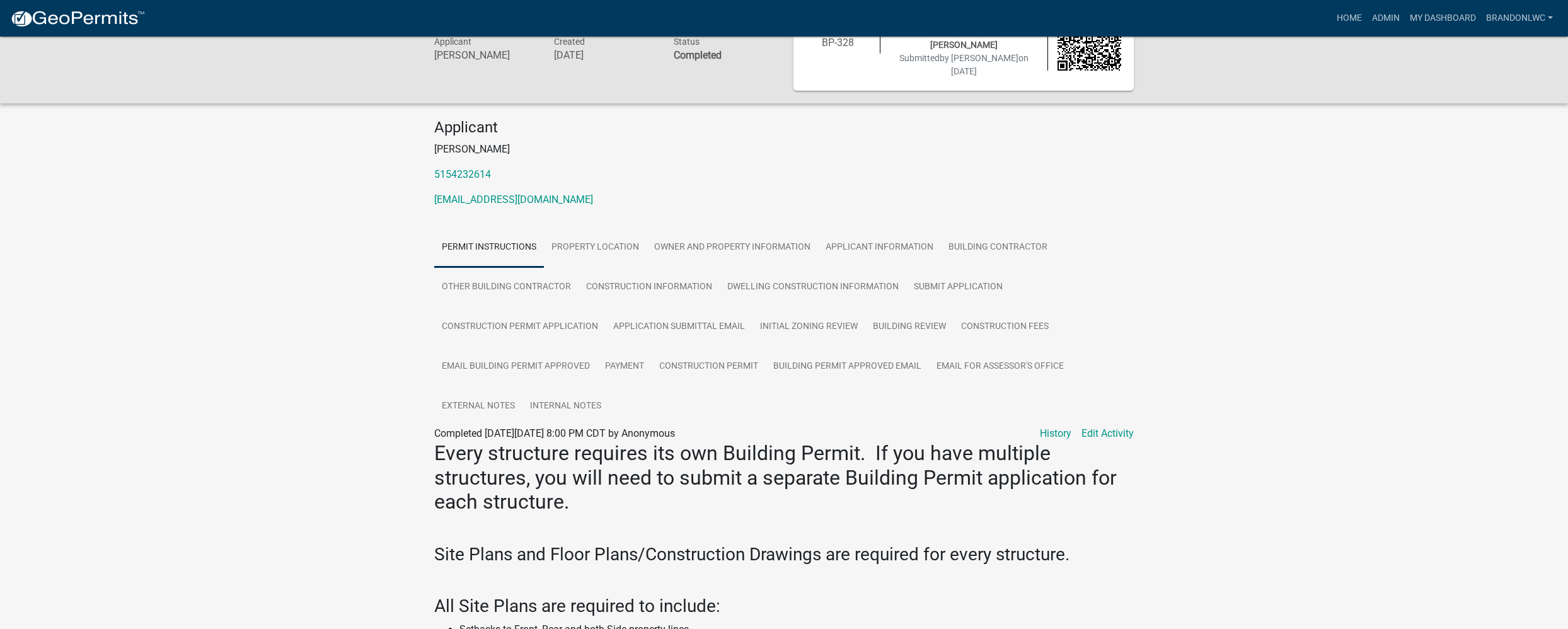
scroll to position [126, 0]
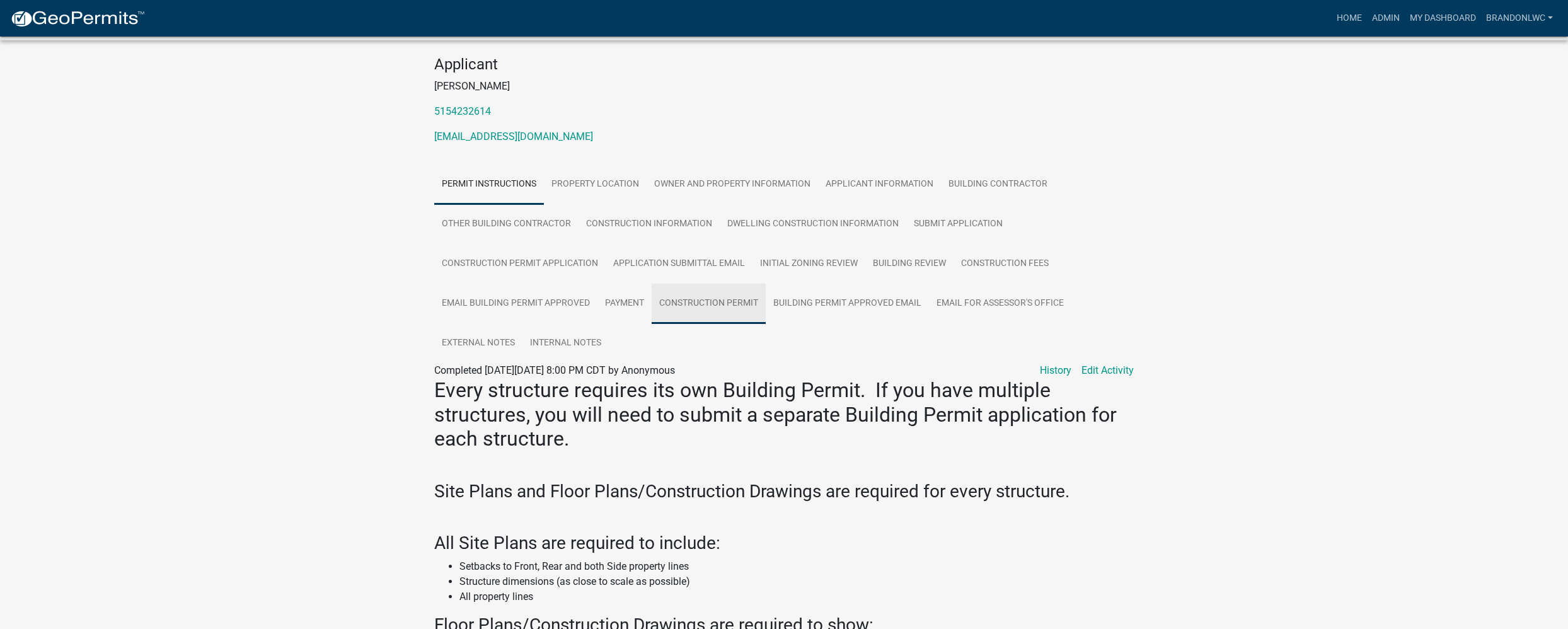
click at [708, 288] on link "Construction Permit" at bounding box center [709, 304] width 114 height 40
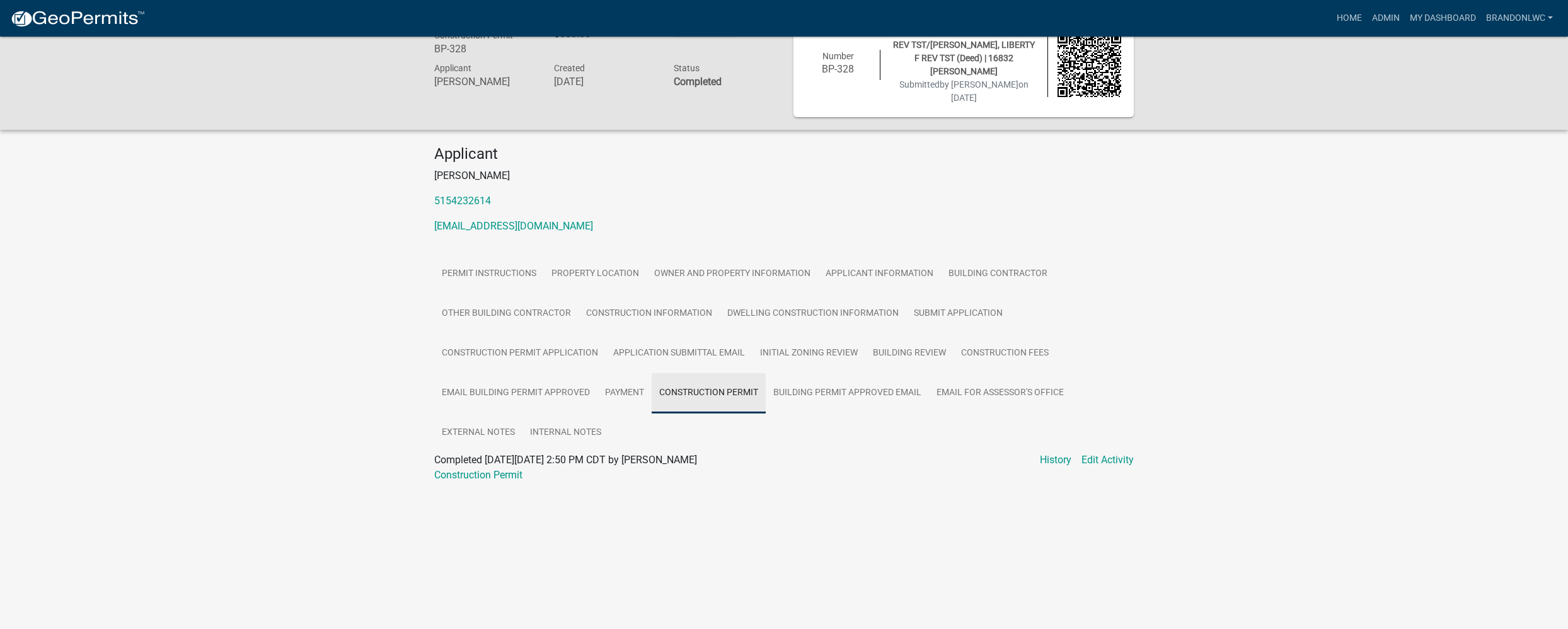
scroll to position [37, 0]
click at [488, 469] on link "Construction Permit" at bounding box center [479, 475] width 89 height 12
